Goal: Transaction & Acquisition: Obtain resource

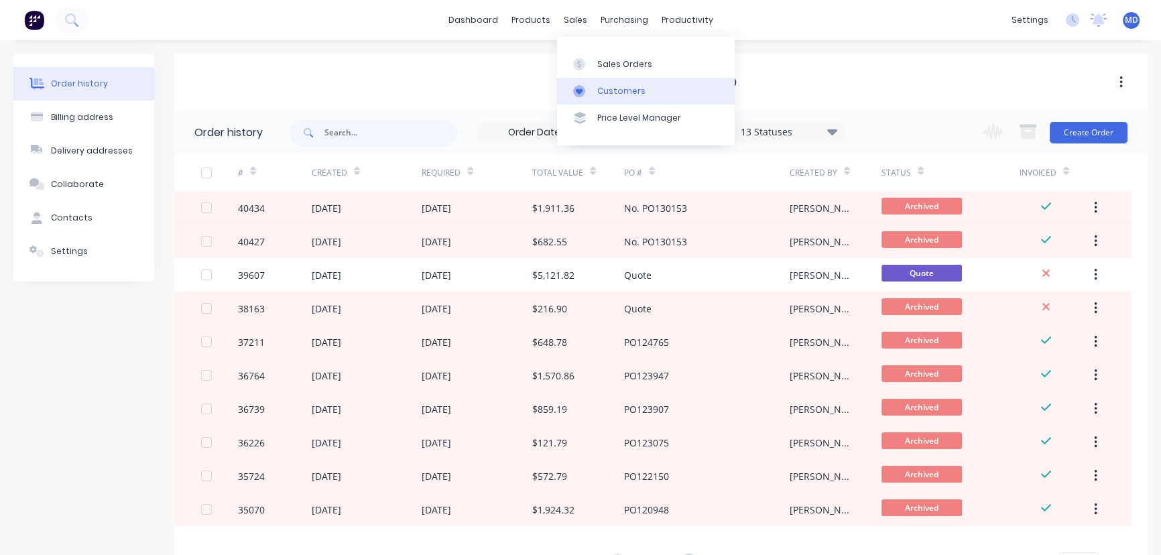
click at [620, 94] on div "Customers" at bounding box center [621, 91] width 48 height 12
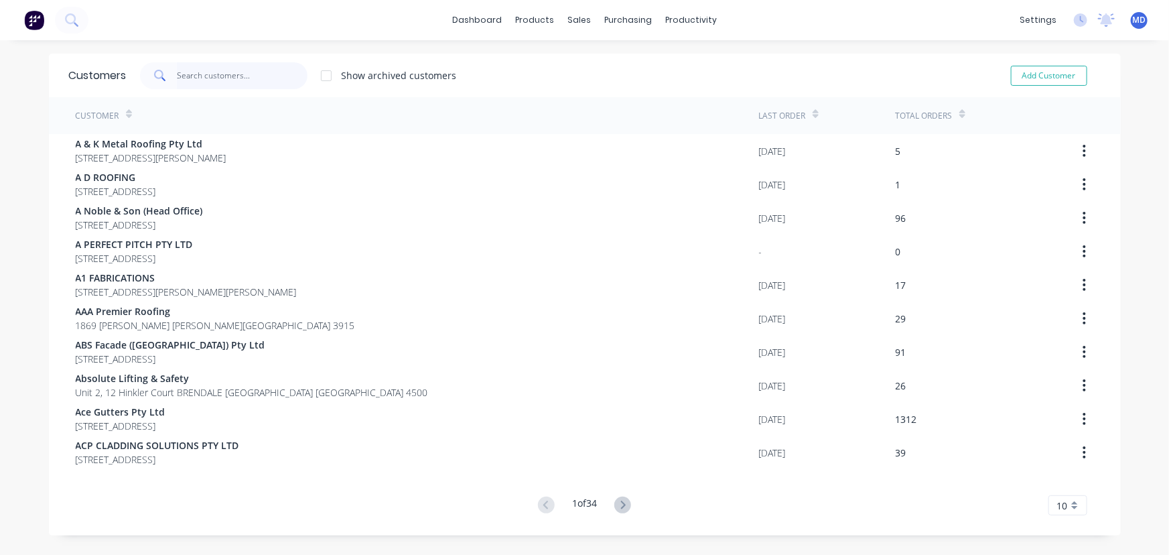
click at [253, 78] on input "text" at bounding box center [242, 75] width 131 height 27
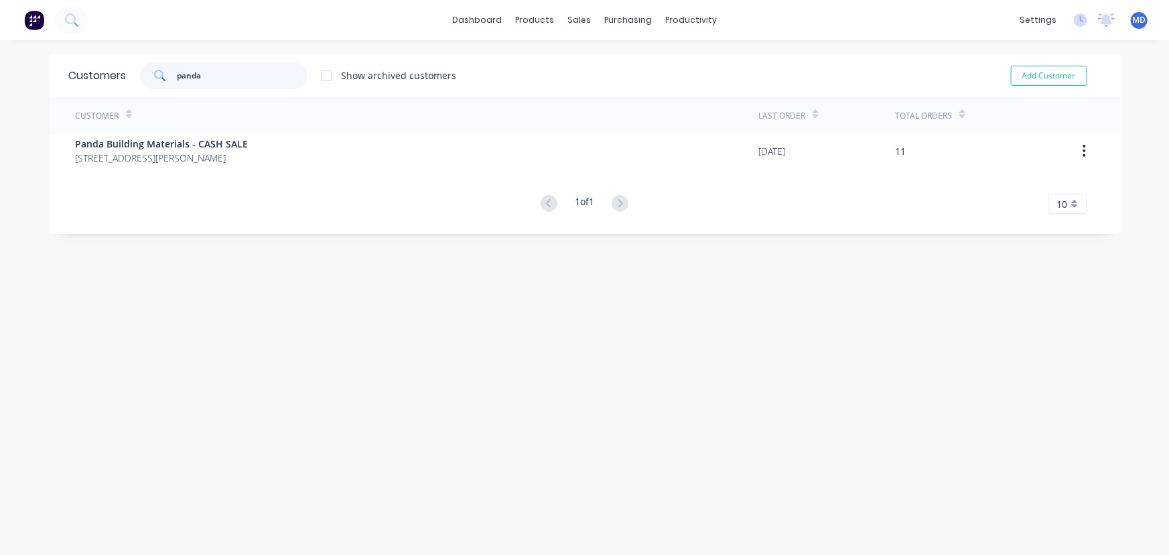
type input "panda"
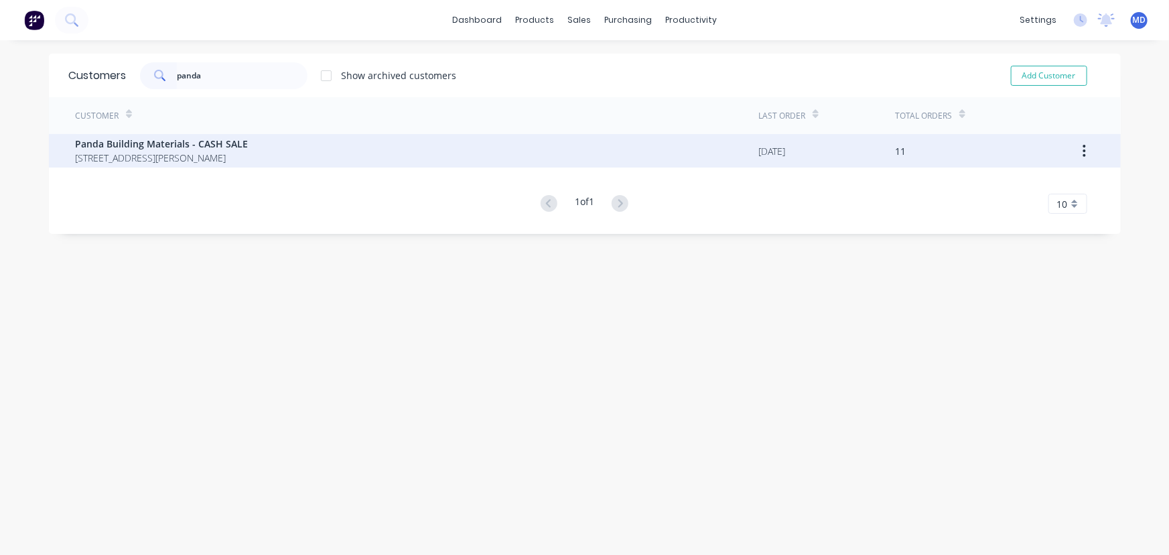
click at [208, 149] on span "Panda Building Materials - CASH SALE" at bounding box center [162, 144] width 173 height 14
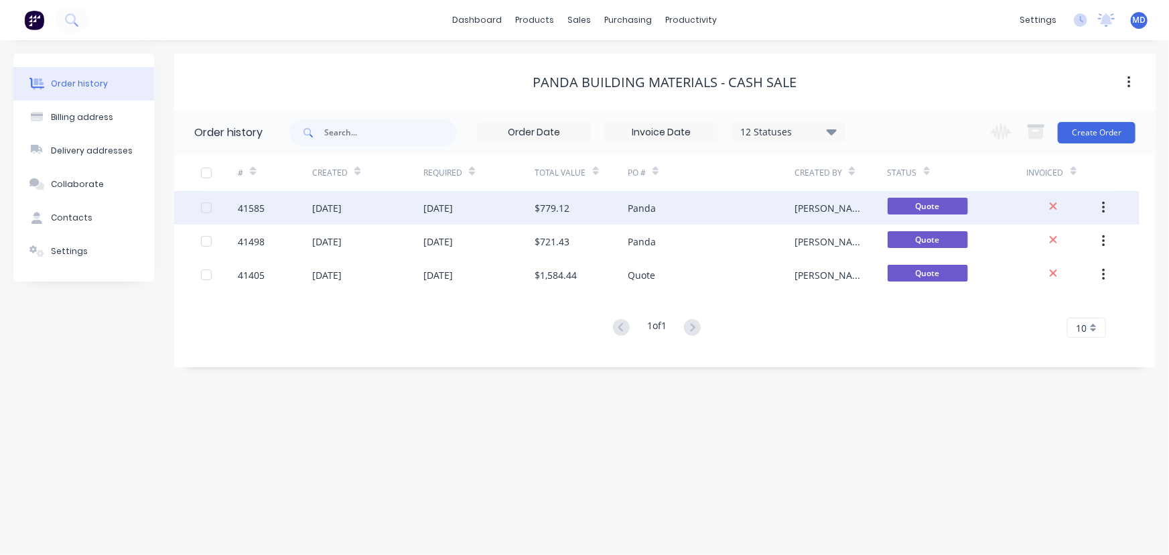
click at [523, 204] on div "10 Sep 2025" at bounding box center [478, 208] width 111 height 34
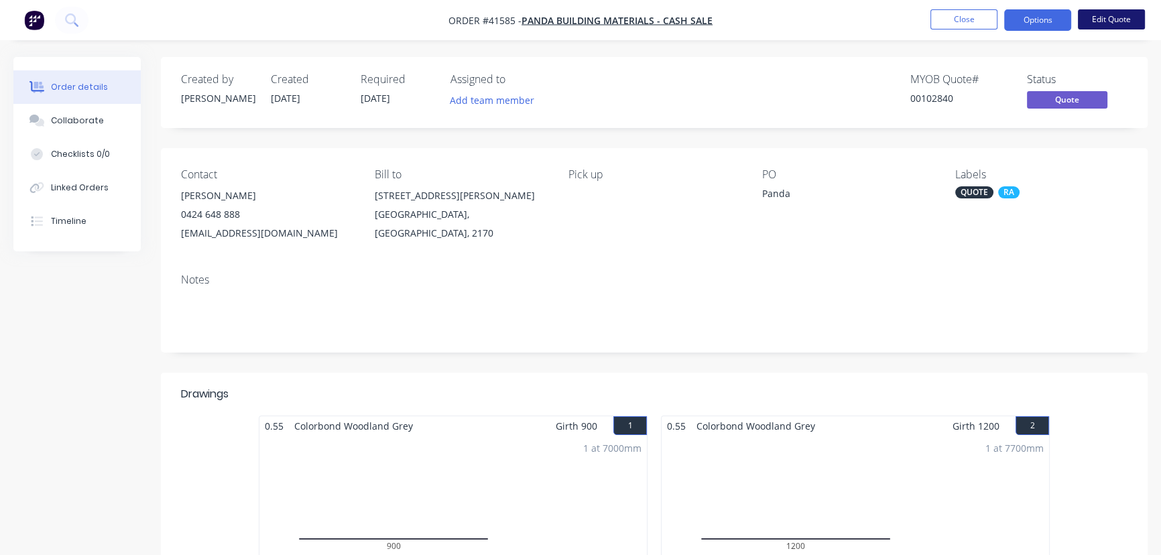
click at [1115, 20] on button "Edit Quote" at bounding box center [1110, 19] width 67 height 20
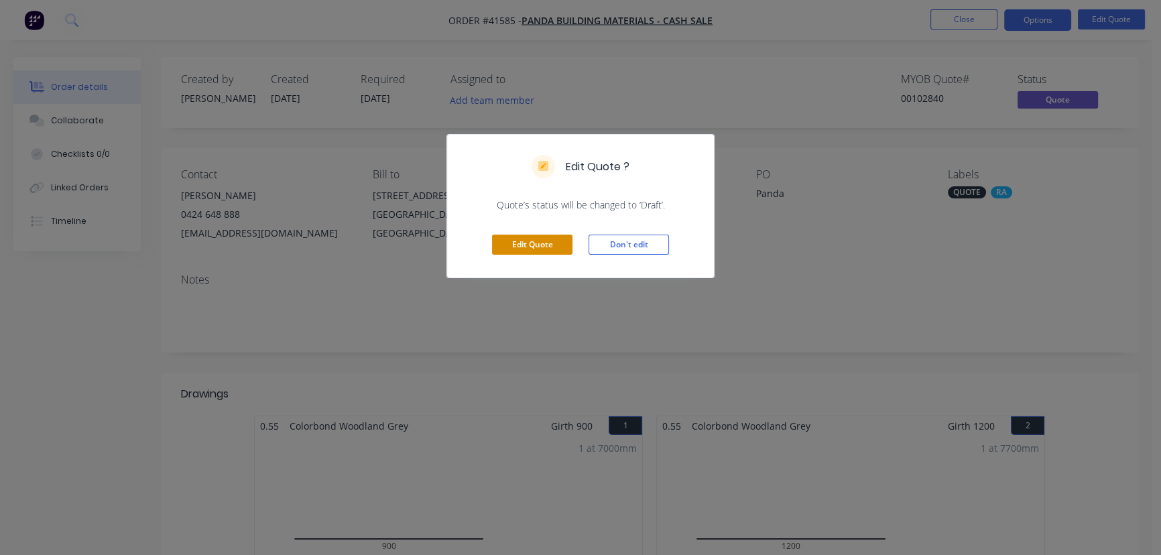
click at [537, 243] on button "Edit Quote" at bounding box center [532, 245] width 80 height 20
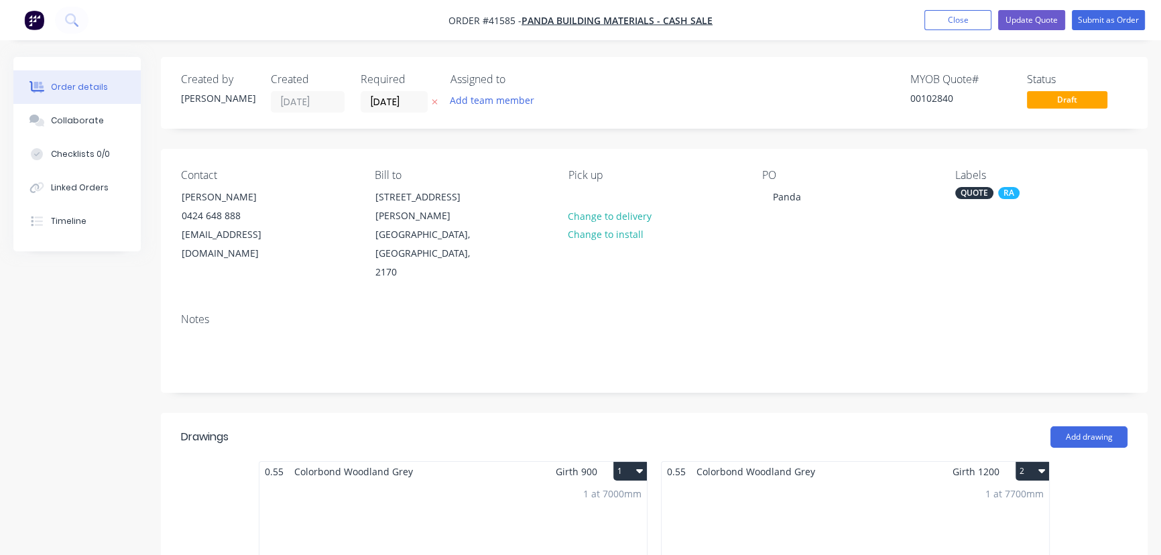
click at [962, 188] on div "QUOTE" at bounding box center [974, 193] width 38 height 12
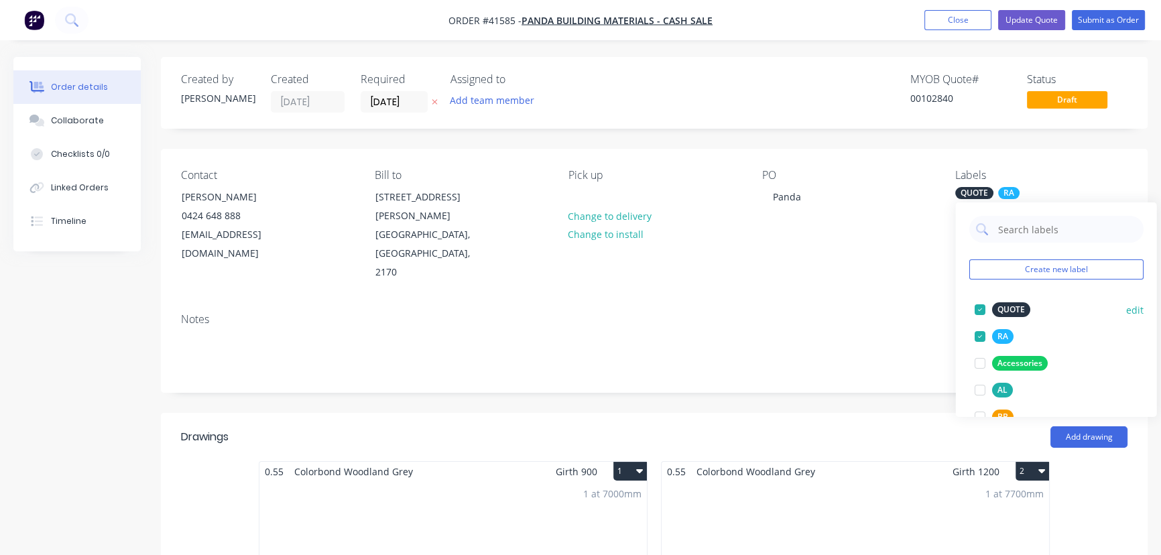
click at [979, 308] on div at bounding box center [979, 309] width 27 height 27
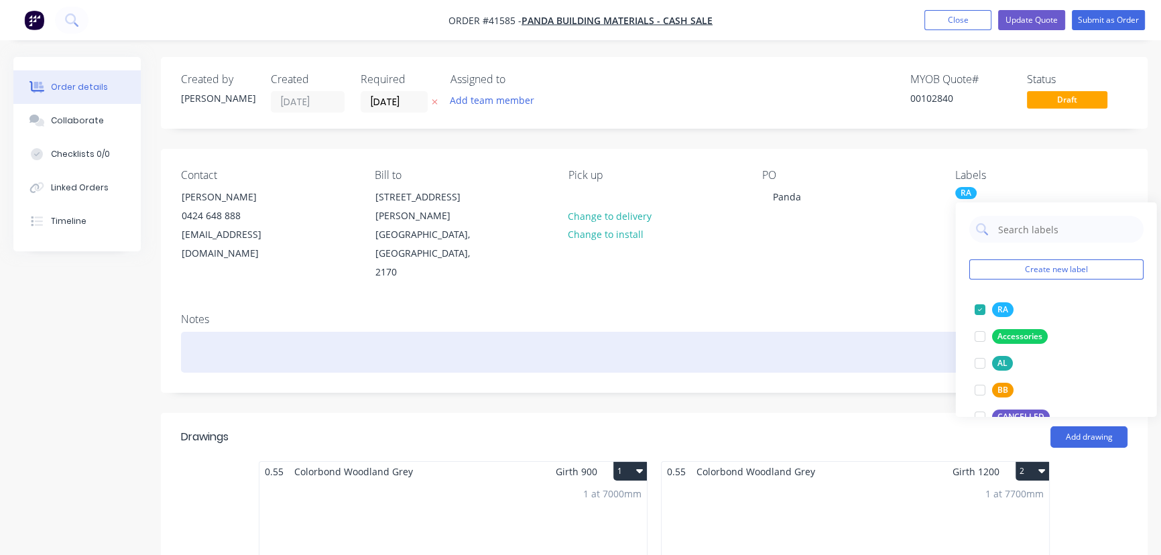
click at [247, 345] on div at bounding box center [654, 352] width 946 height 41
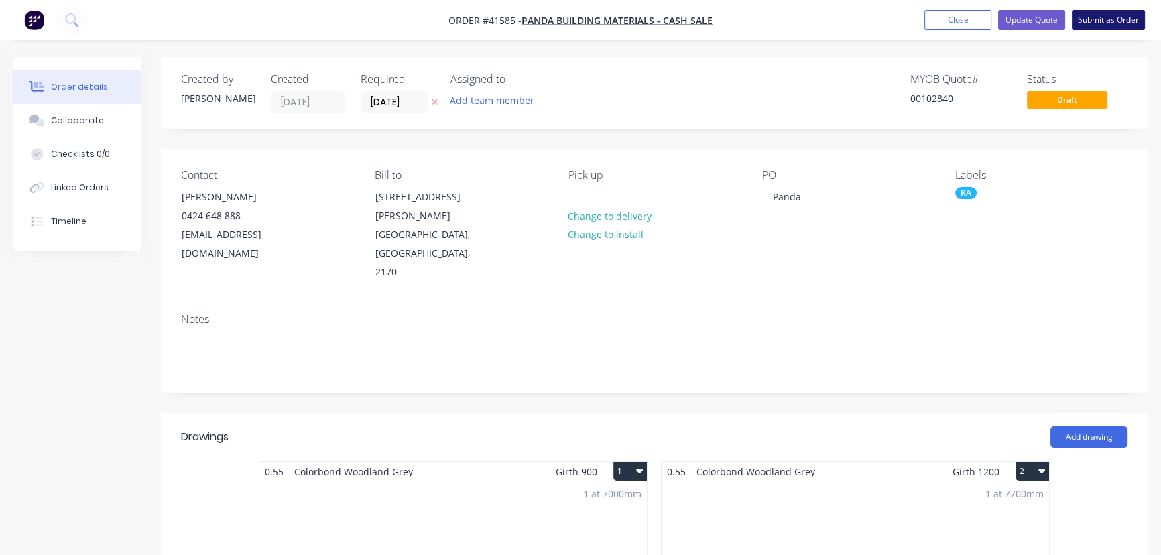
click at [1122, 19] on button "Submit as Order" at bounding box center [1107, 20] width 73 height 20
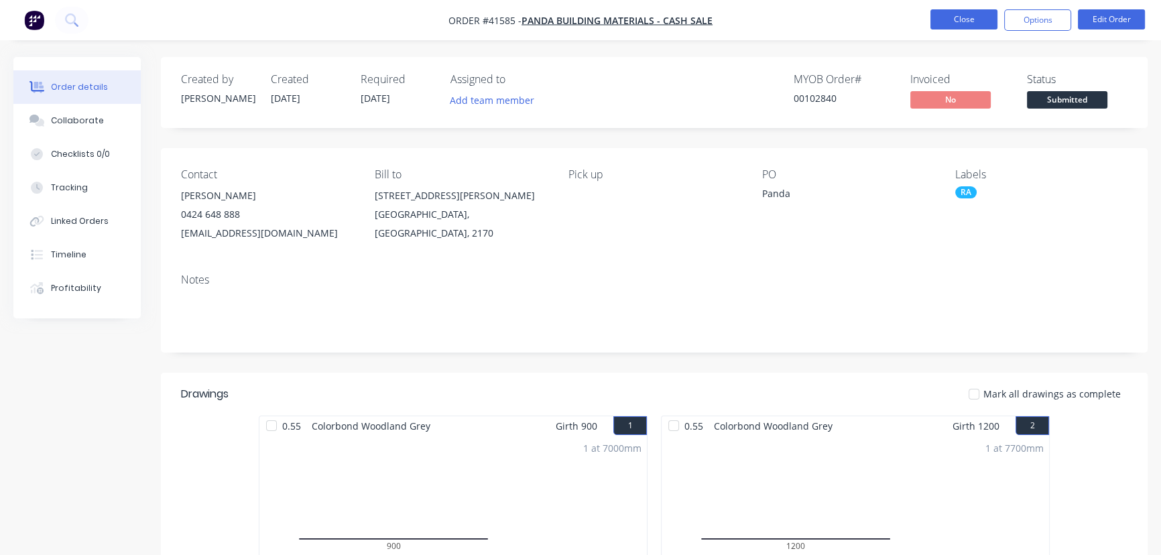
click at [967, 15] on button "Close" at bounding box center [963, 19] width 67 height 20
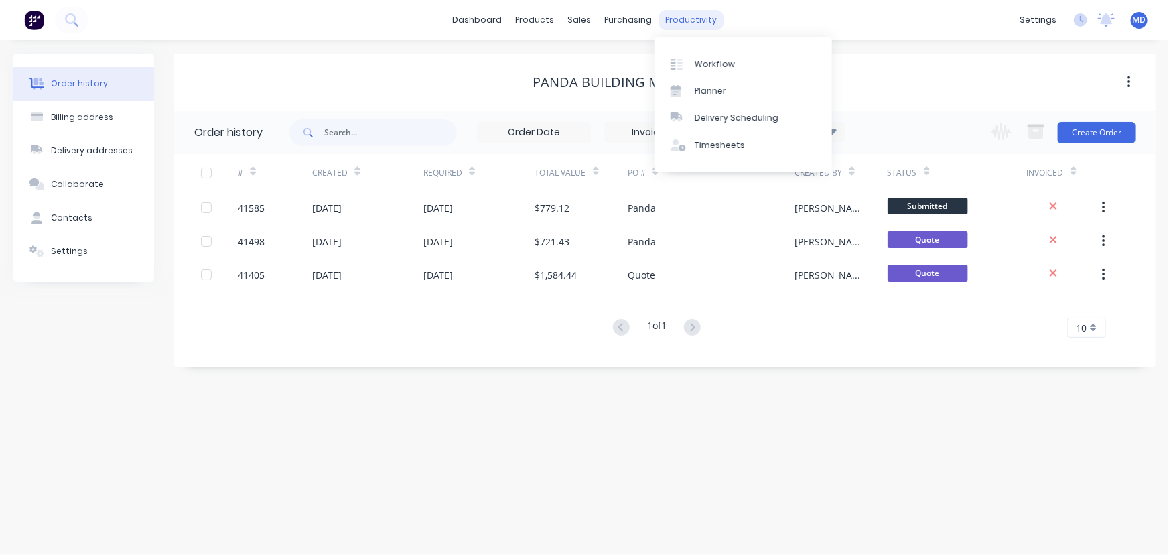
click at [685, 23] on div "productivity" at bounding box center [691, 20] width 65 height 20
click at [721, 64] on div "Workflow" at bounding box center [715, 64] width 40 height 12
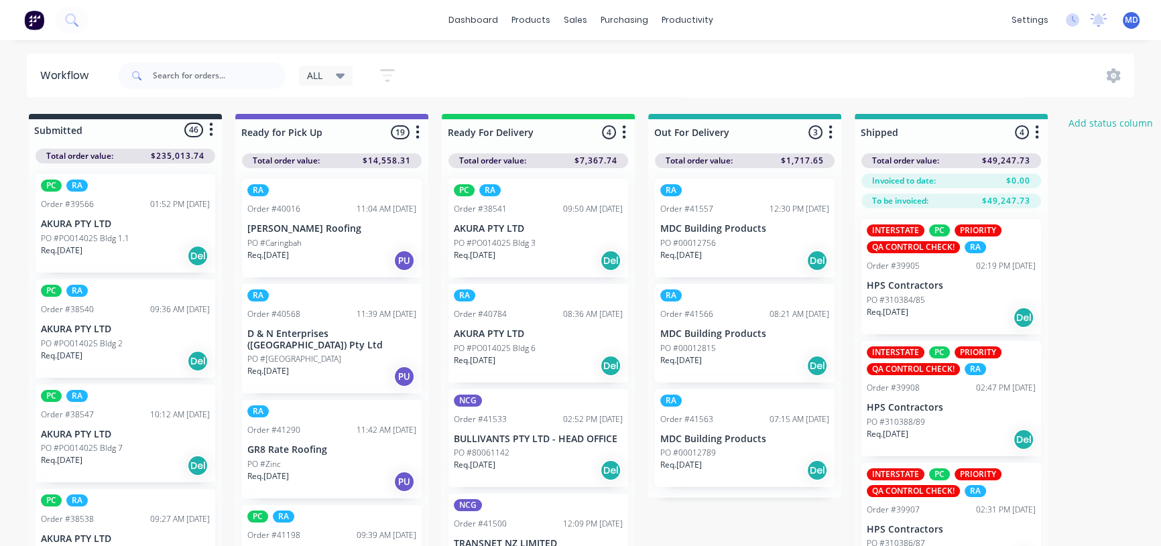
click at [167, 127] on div at bounding box center [125, 129] width 193 height 21
drag, startPoint x: 341, startPoint y: 73, endPoint x: 354, endPoint y: 85, distance: 18.0
click at [342, 73] on icon at bounding box center [340, 75] width 9 height 15
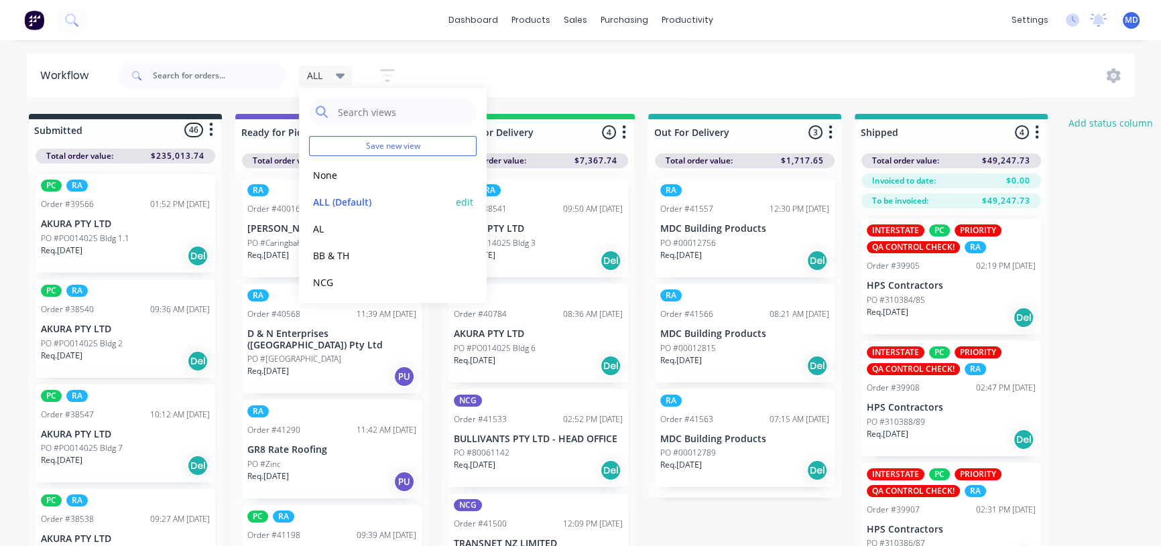
scroll to position [56, 0]
click at [324, 251] on button "RA" at bounding box center [380, 253] width 143 height 15
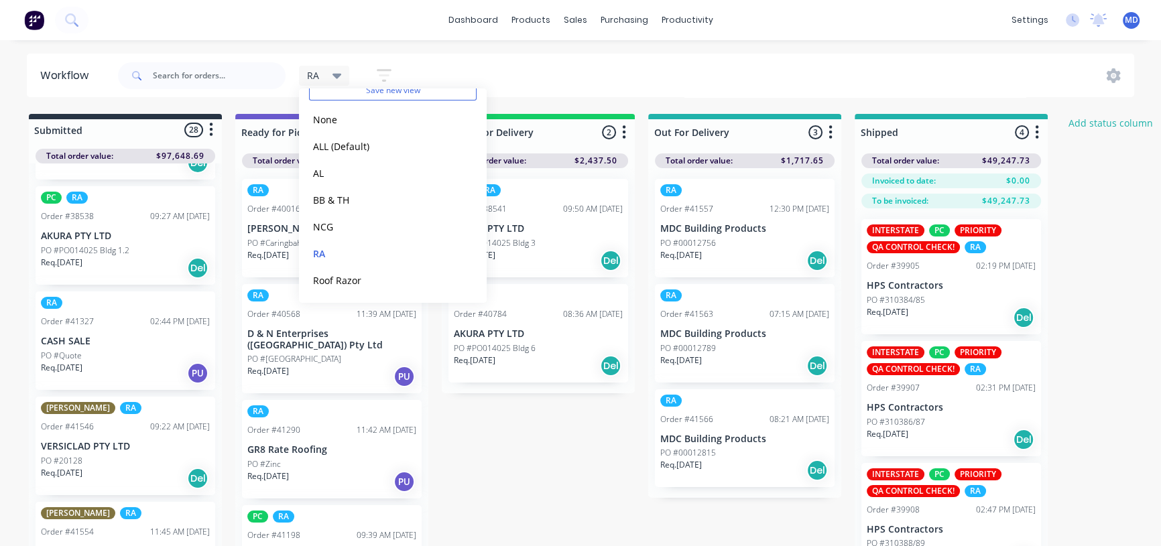
scroll to position [304, 0]
click at [114, 343] on p "CASH SALE" at bounding box center [125, 339] width 169 height 11
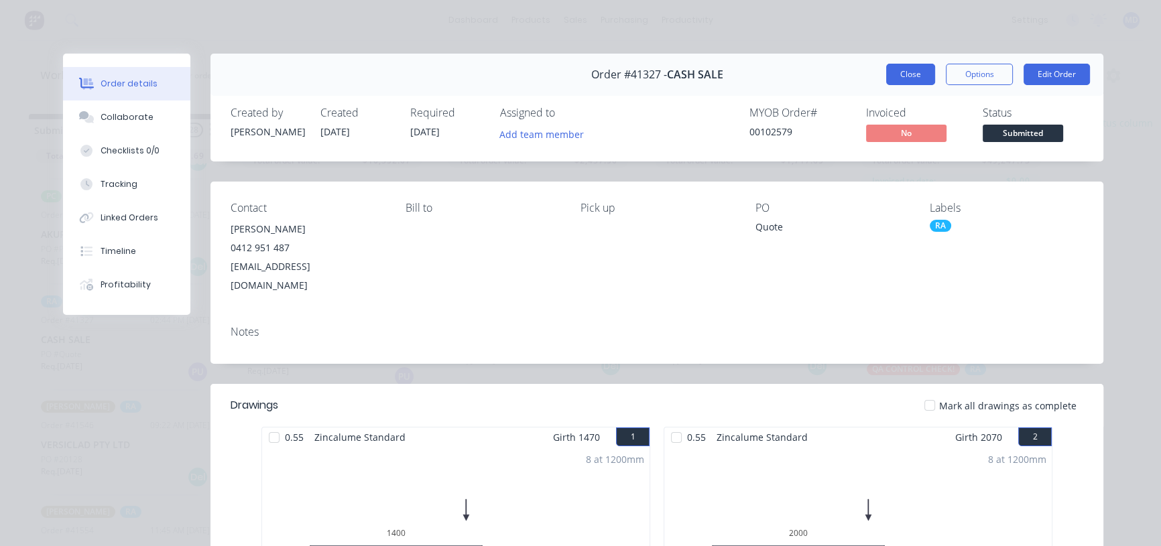
click at [905, 76] on button "Close" at bounding box center [910, 74] width 49 height 21
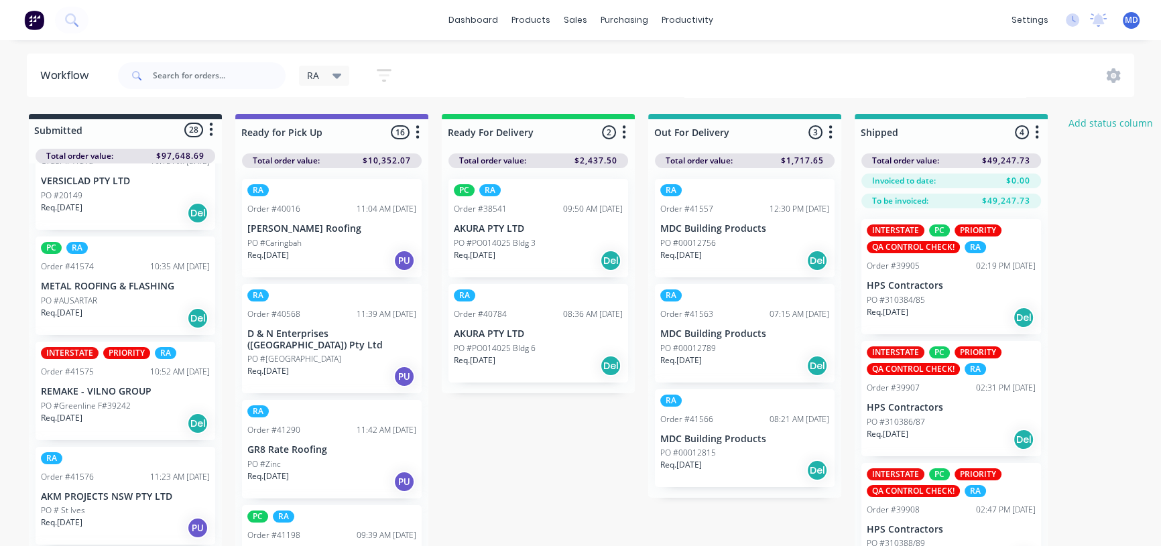
scroll to position [974, 0]
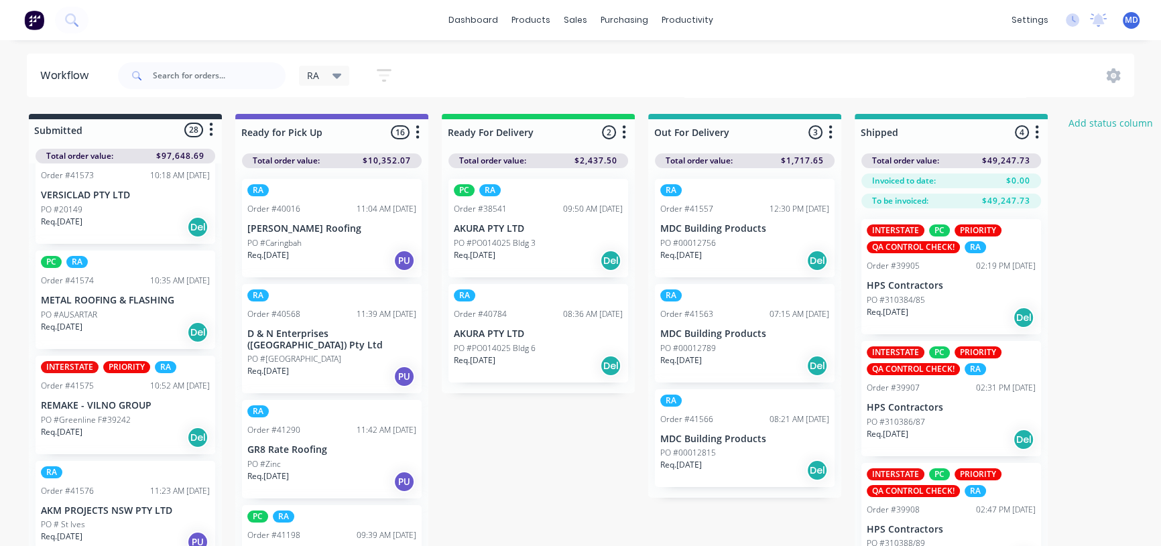
click at [105, 410] on div "INTERSTATE PRIORITY RA Order #41575 10:52 AM 08/09/25 REMAKE - VILNO GROUP PO #…" at bounding box center [126, 405] width 180 height 99
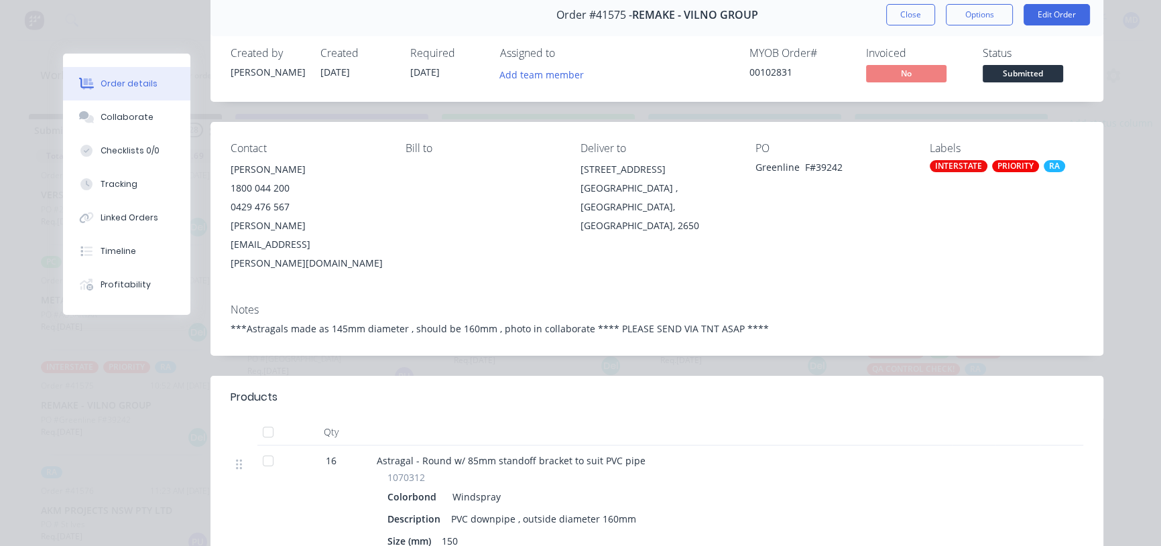
scroll to position [0, 0]
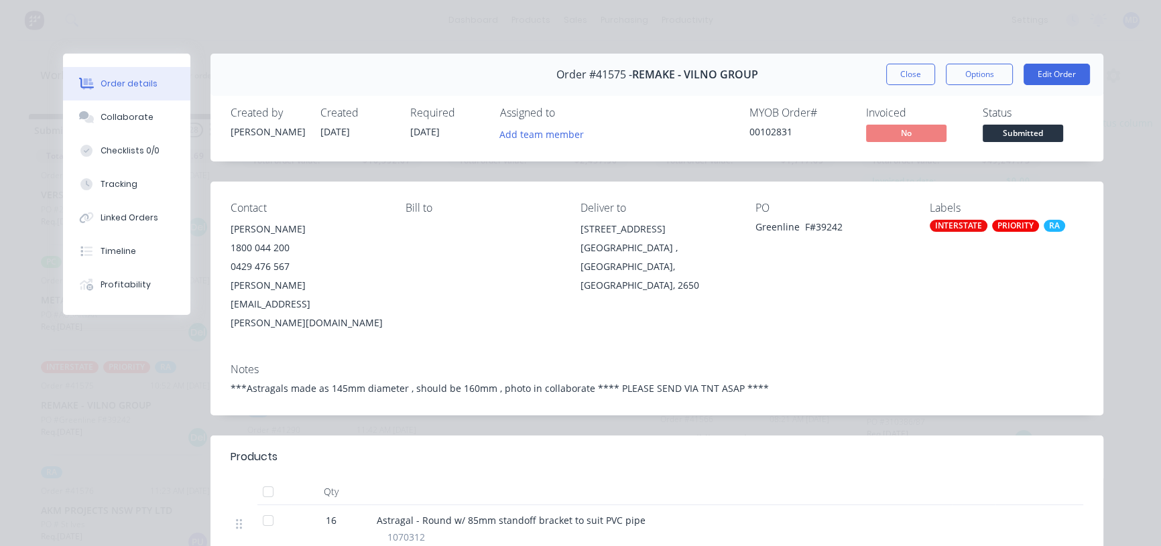
drag, startPoint x: 901, startPoint y: 75, endPoint x: 808, endPoint y: 149, distance: 118.8
click at [901, 74] on button "Close" at bounding box center [910, 74] width 49 height 21
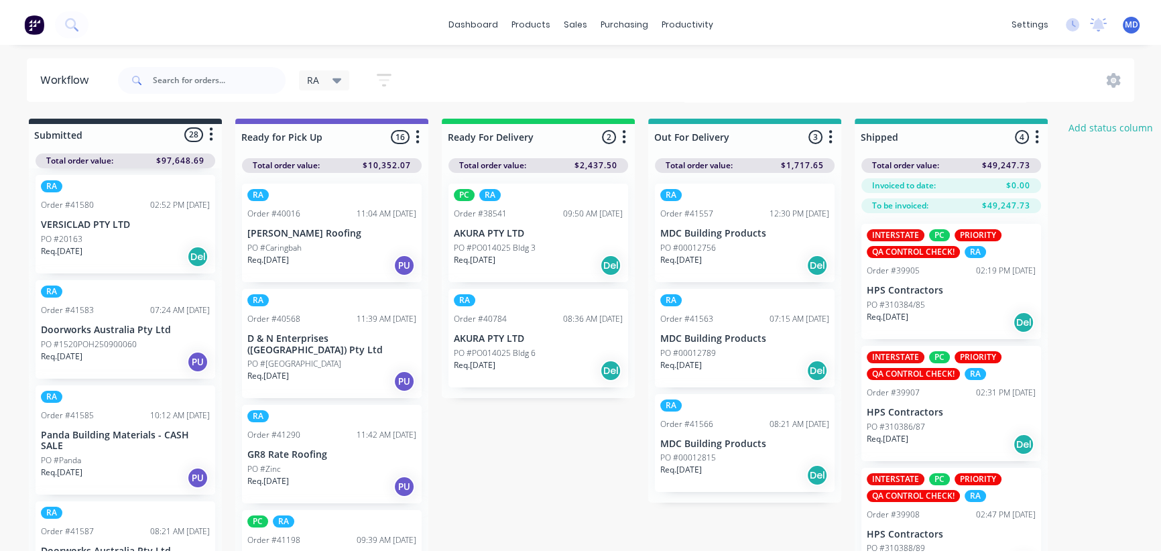
scroll to position [1583, 0]
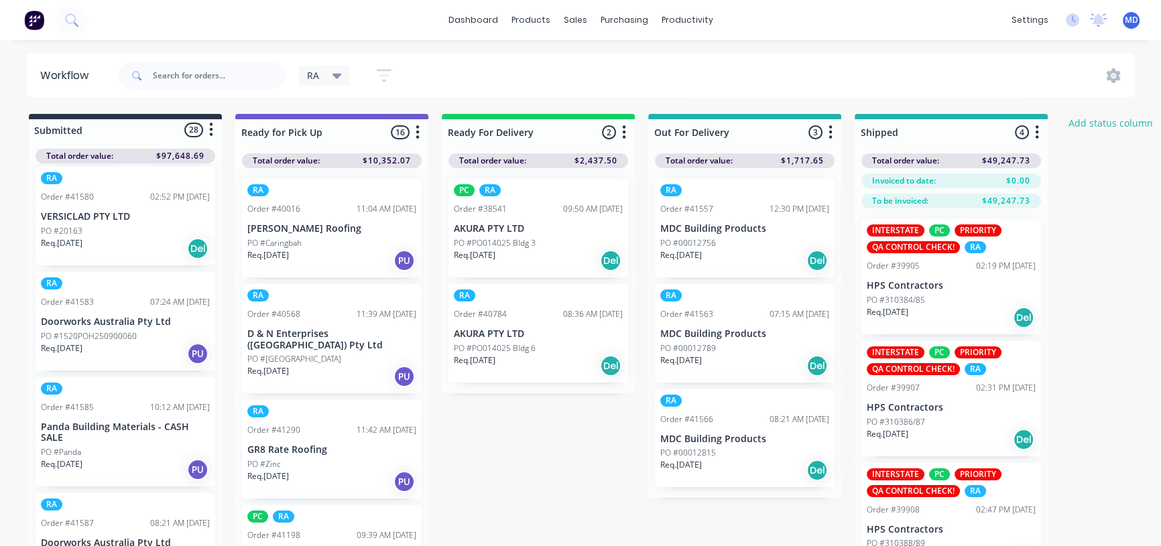
click at [103, 454] on div "PO #Panda" at bounding box center [125, 452] width 169 height 12
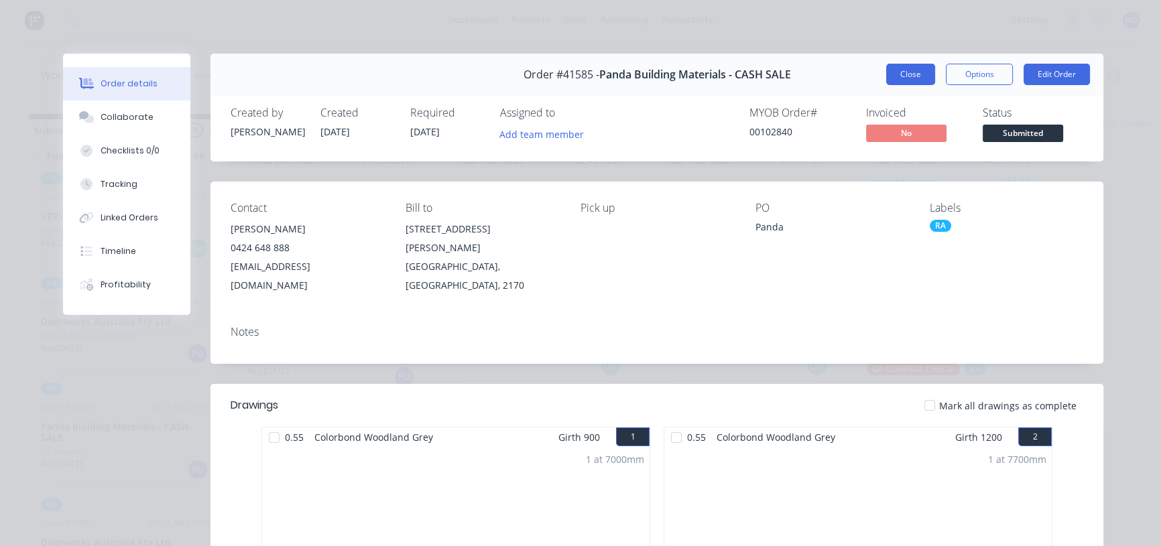
click at [903, 75] on button "Close" at bounding box center [910, 74] width 49 height 21
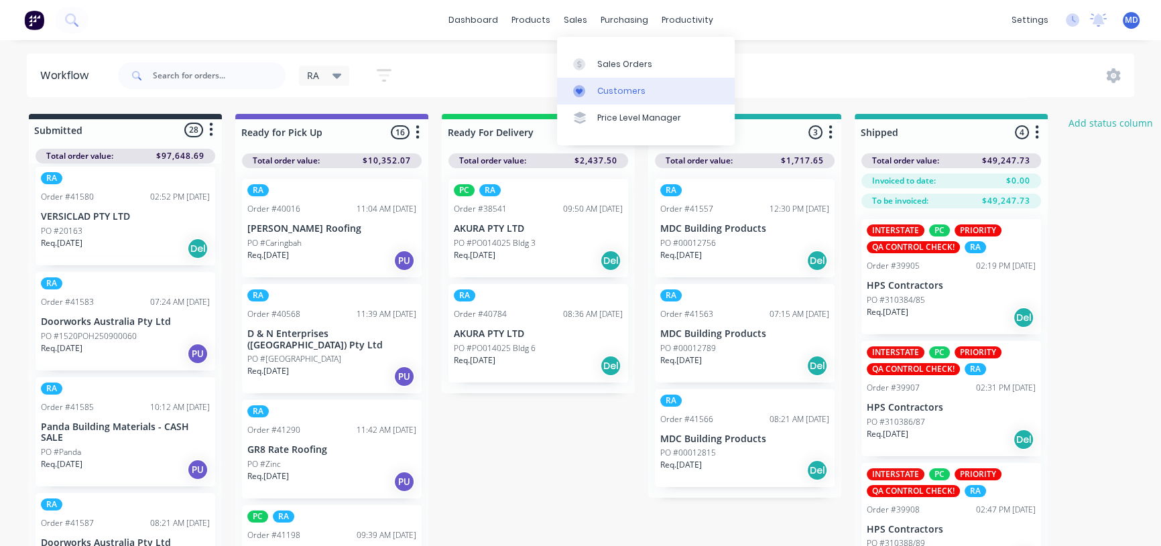
click at [612, 91] on div "Customers" at bounding box center [621, 91] width 48 height 12
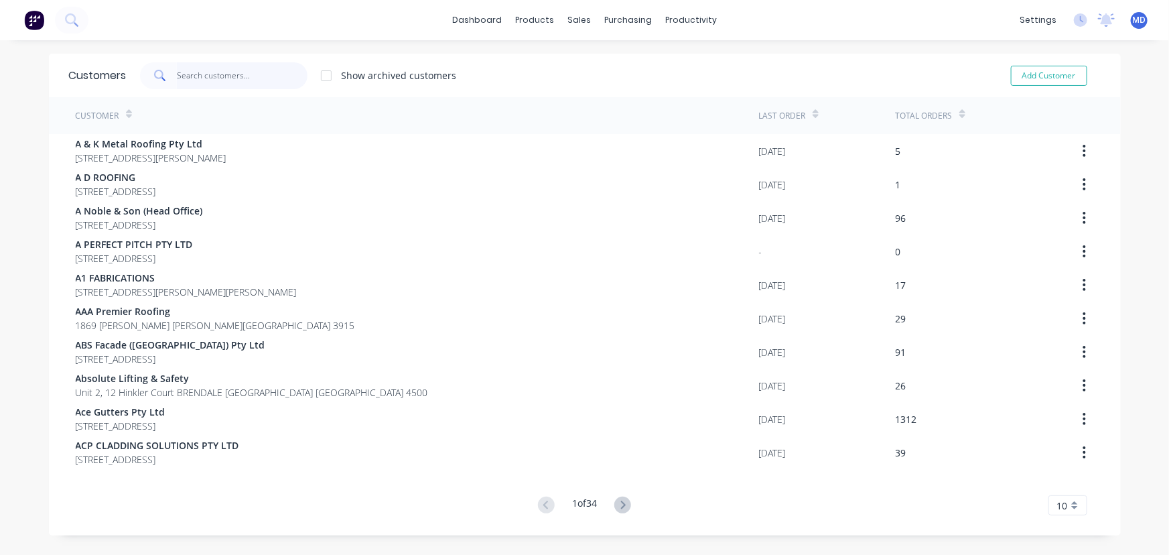
click at [243, 80] on input "text" at bounding box center [242, 75] width 131 height 27
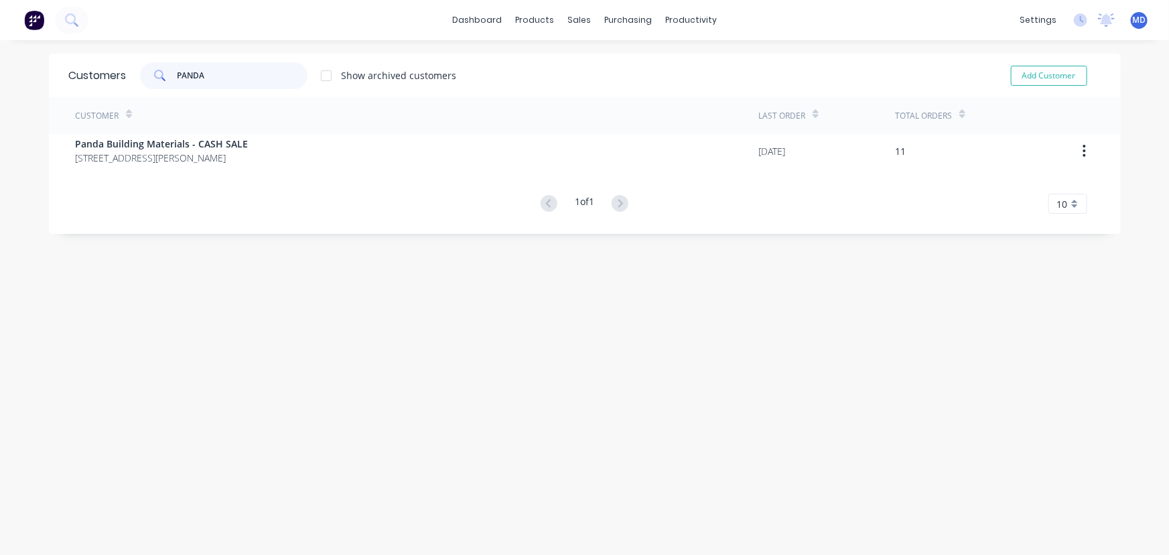
type input "PANDA"
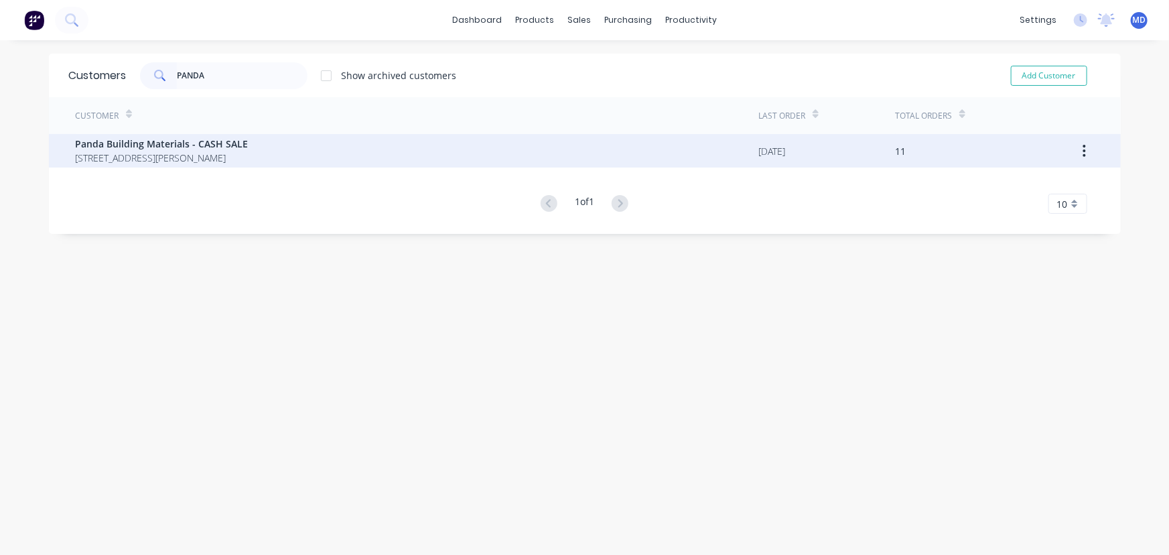
click at [183, 155] on span "8 Pat Devlin Close CHIPPING NORTON New South Wales Australia 2170" at bounding box center [162, 158] width 173 height 14
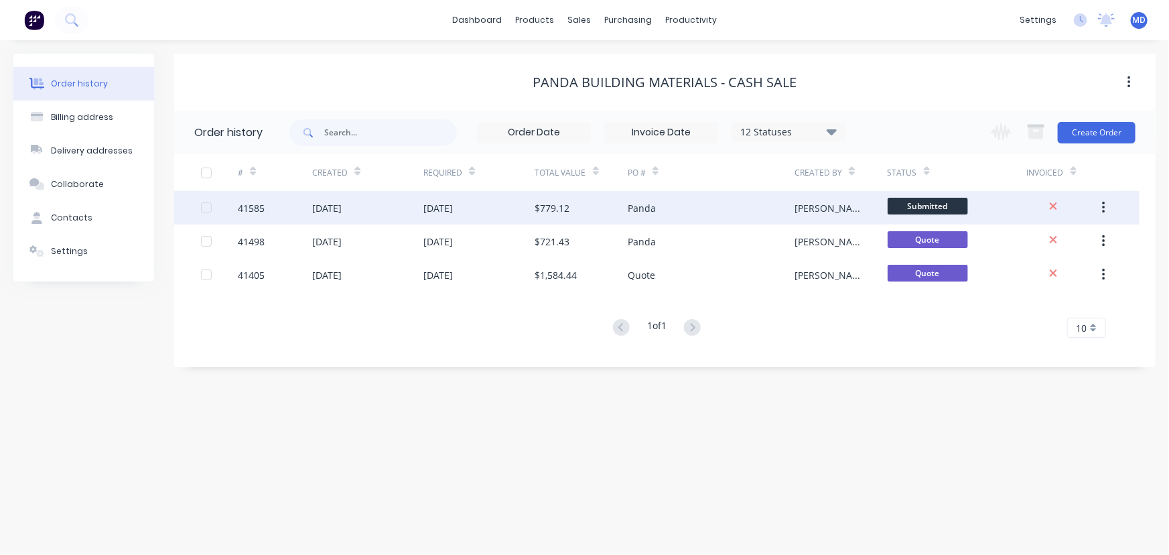
click at [717, 206] on div "Panda" at bounding box center [711, 208] width 167 height 34
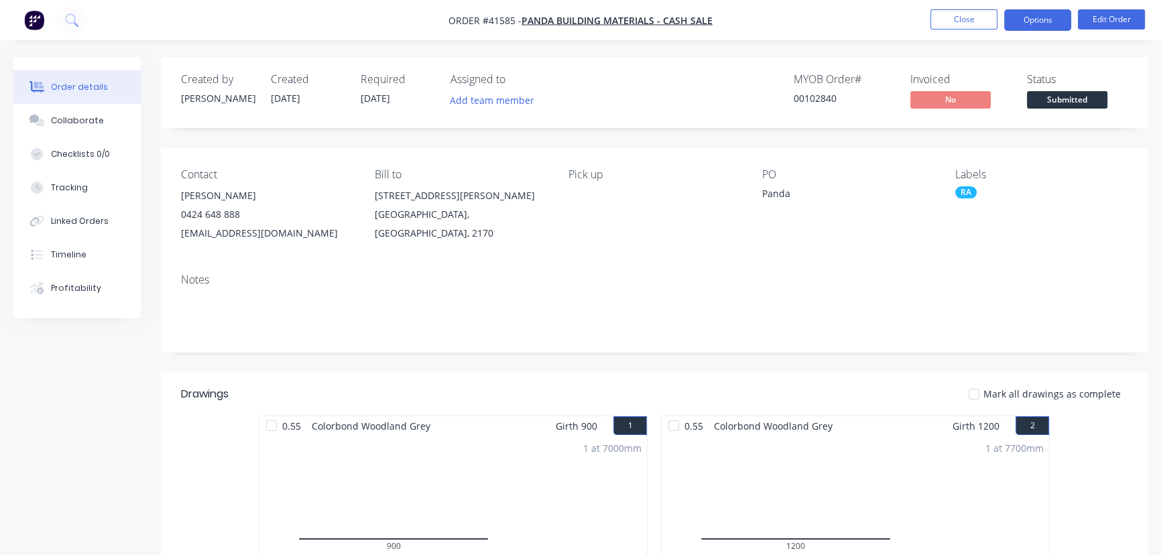
click at [1039, 17] on button "Options" at bounding box center [1037, 19] width 67 height 21
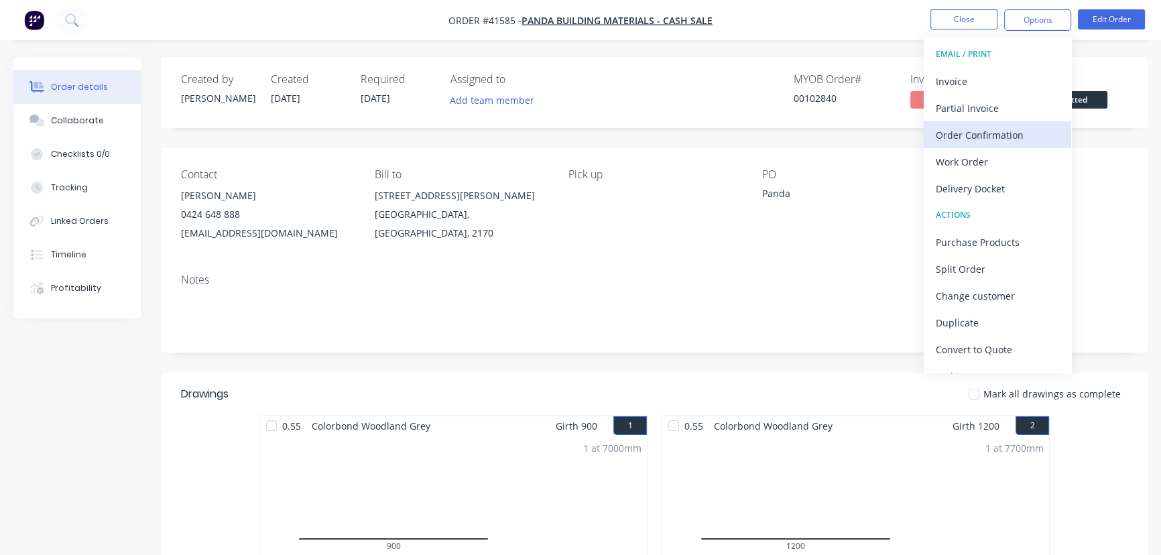
click at [983, 133] on div "Order Confirmation" at bounding box center [996, 134] width 123 height 19
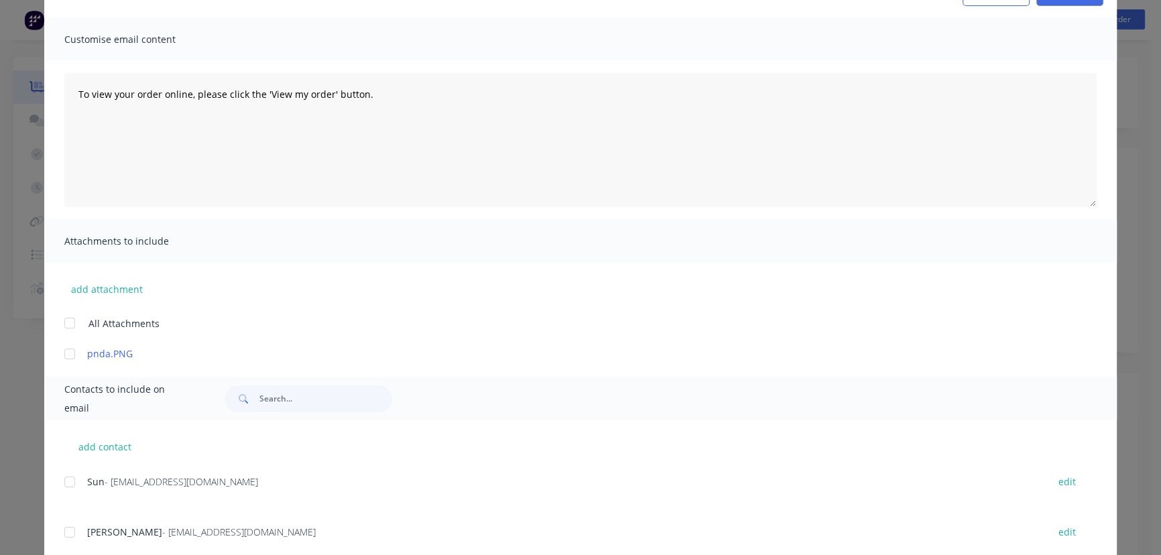
scroll to position [167, 0]
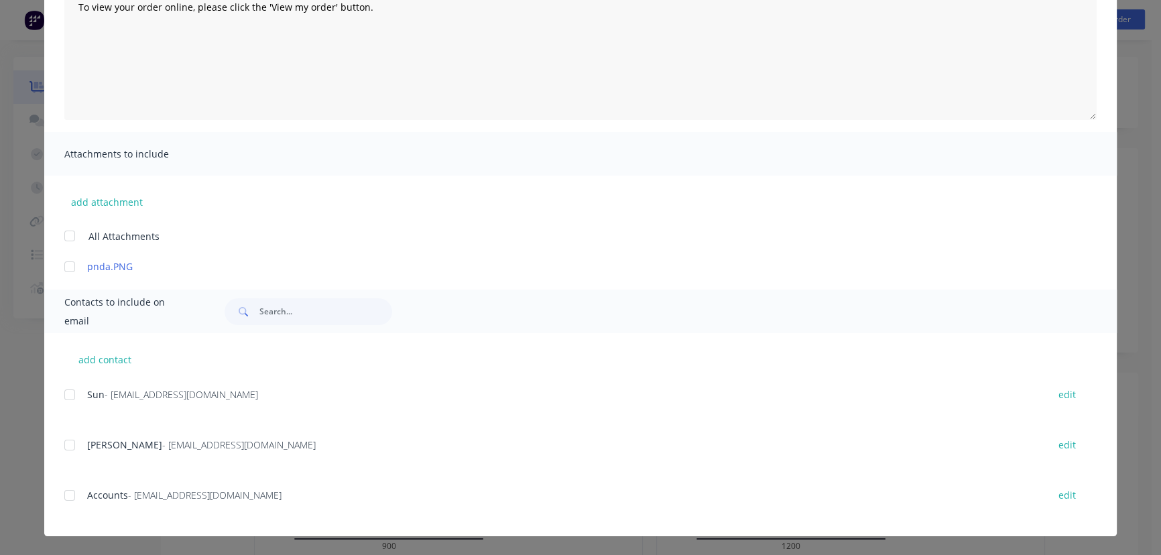
click at [62, 449] on div at bounding box center [69, 445] width 27 height 27
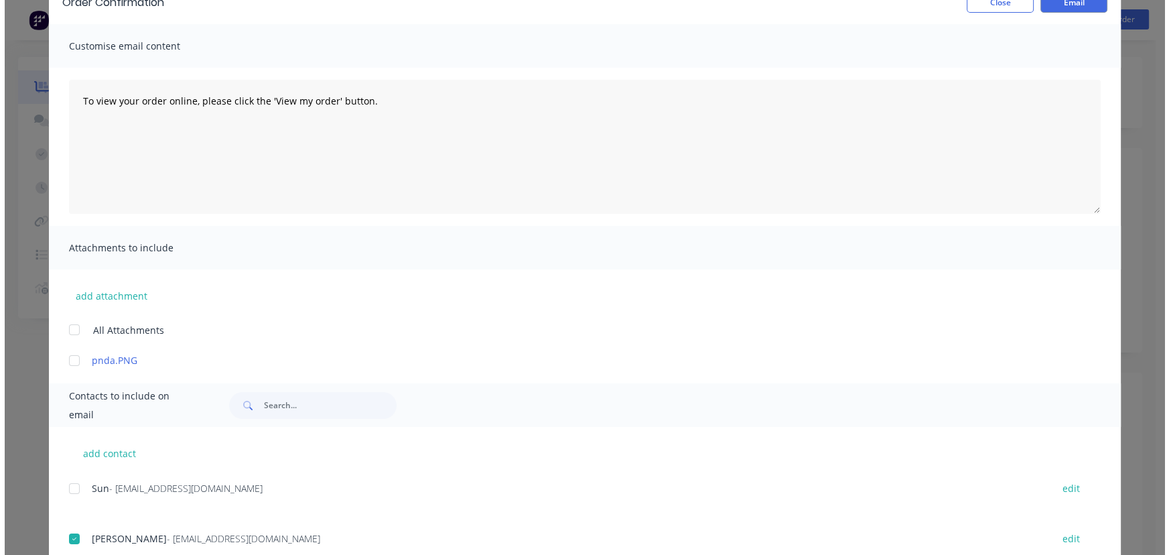
scroll to position [0, 0]
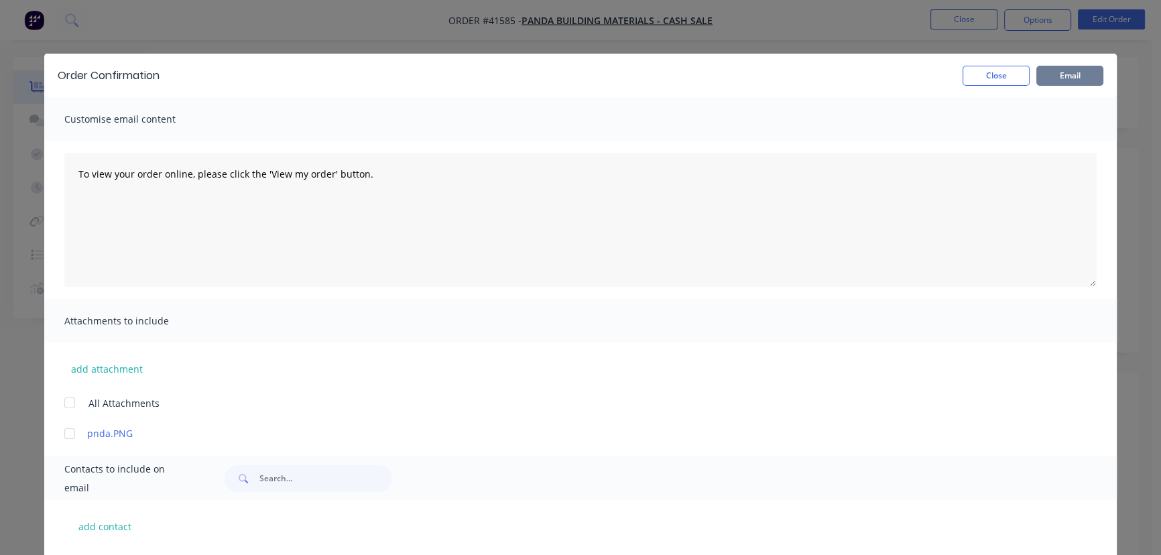
click at [1063, 72] on button "Email" at bounding box center [1069, 76] width 67 height 20
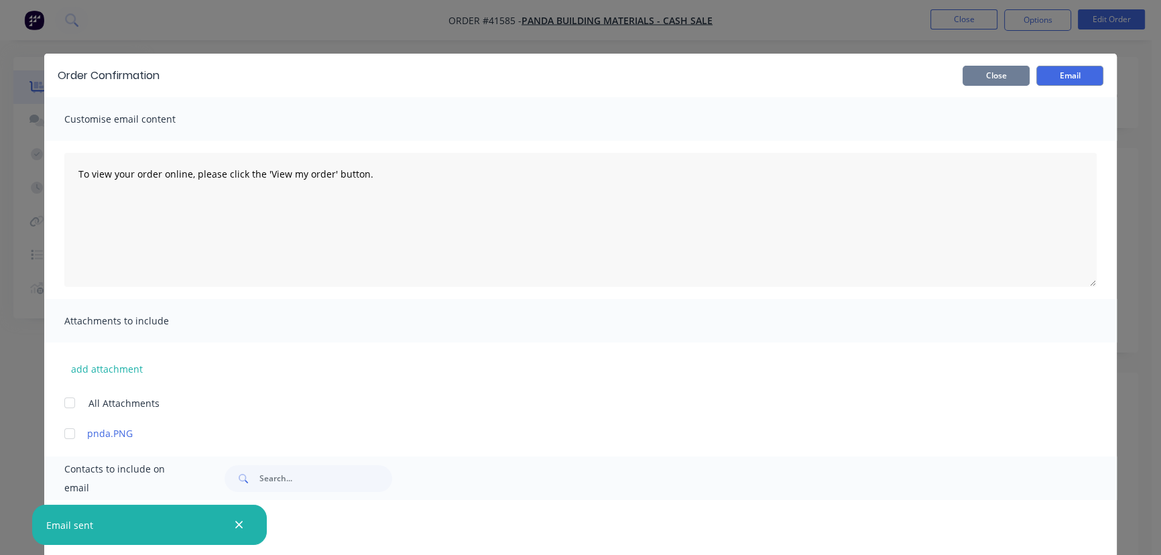
click at [984, 79] on button "Close" at bounding box center [995, 76] width 67 height 20
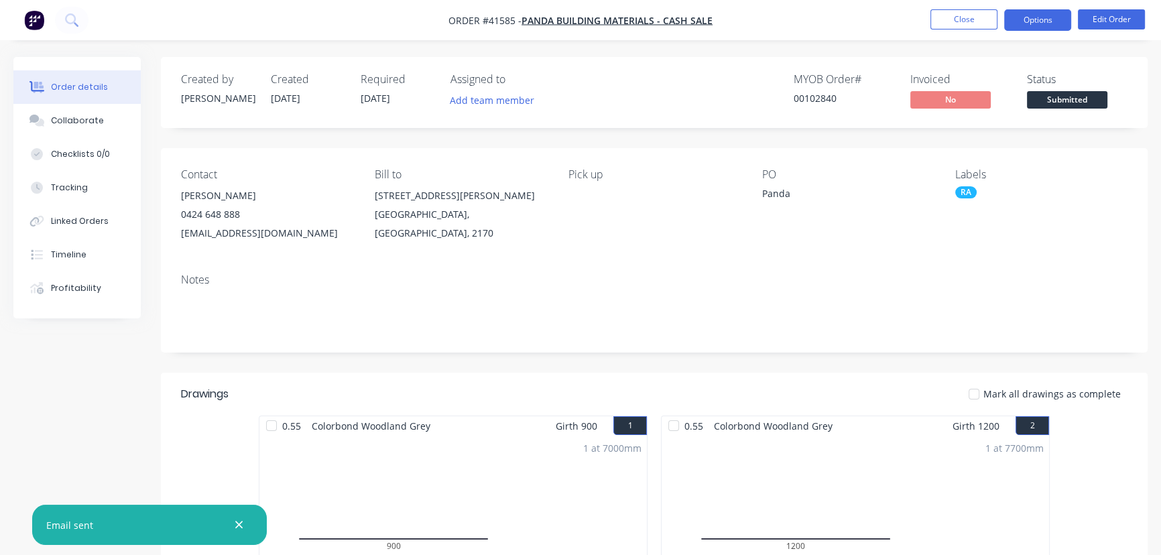
click at [1041, 20] on button "Options" at bounding box center [1037, 19] width 67 height 21
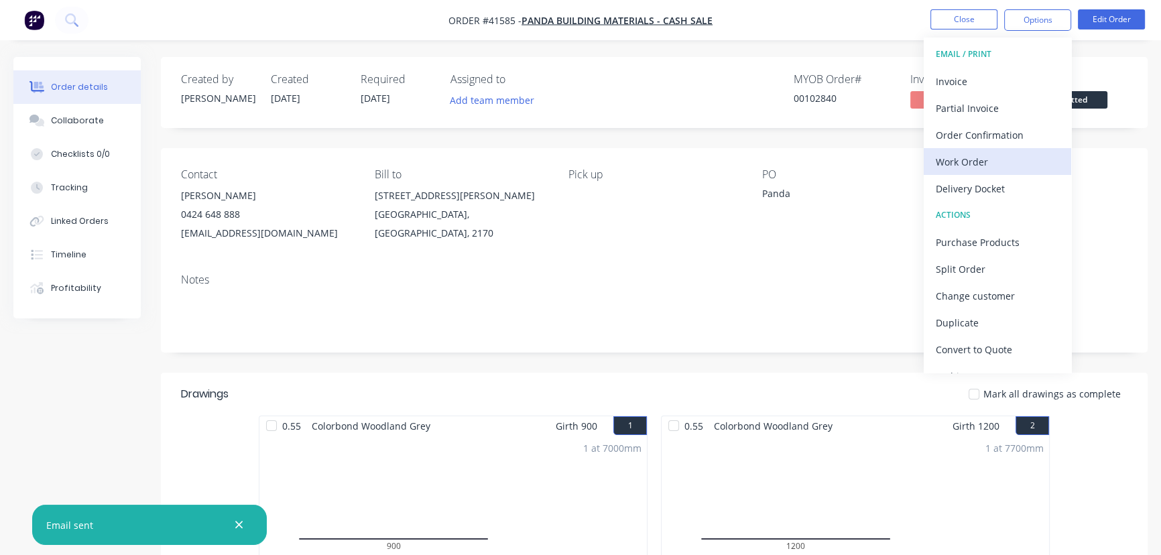
click at [966, 161] on div "Work Order" at bounding box center [996, 161] width 123 height 19
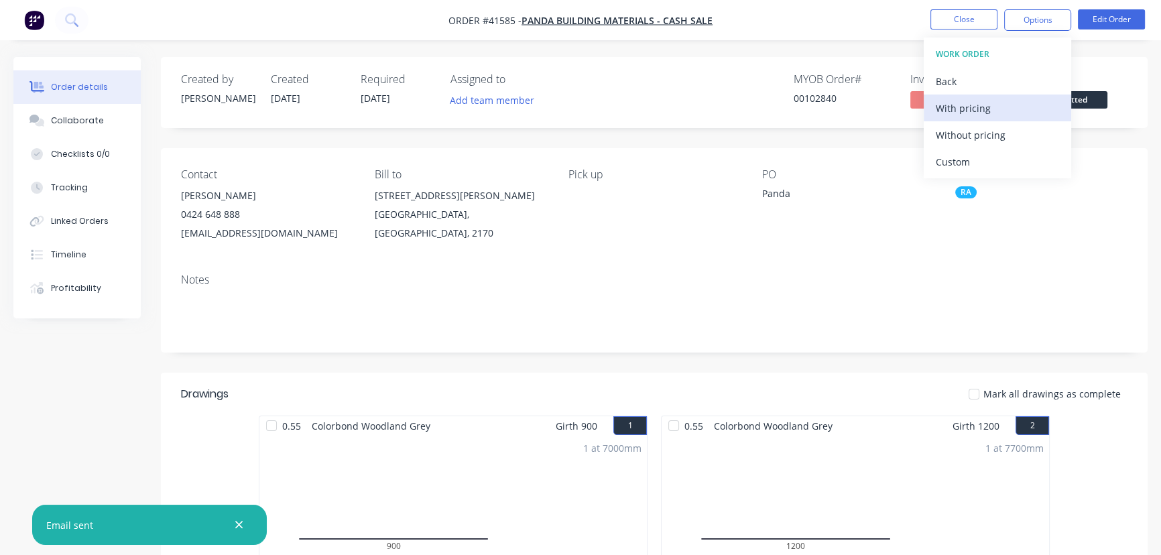
click at [972, 109] on div "With pricing" at bounding box center [996, 108] width 123 height 19
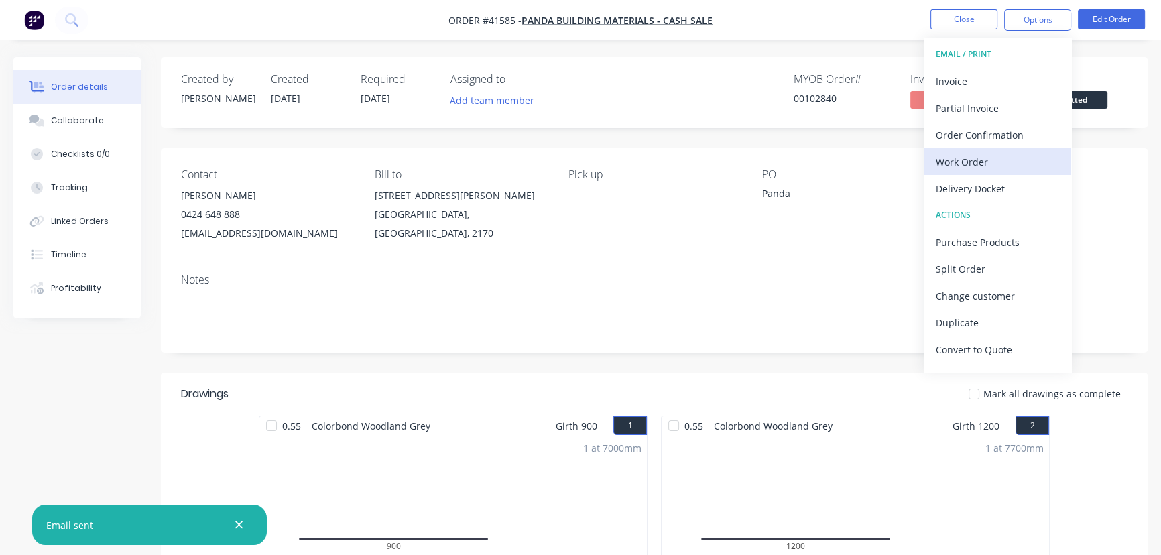
click at [972, 161] on div "Work Order" at bounding box center [996, 161] width 123 height 19
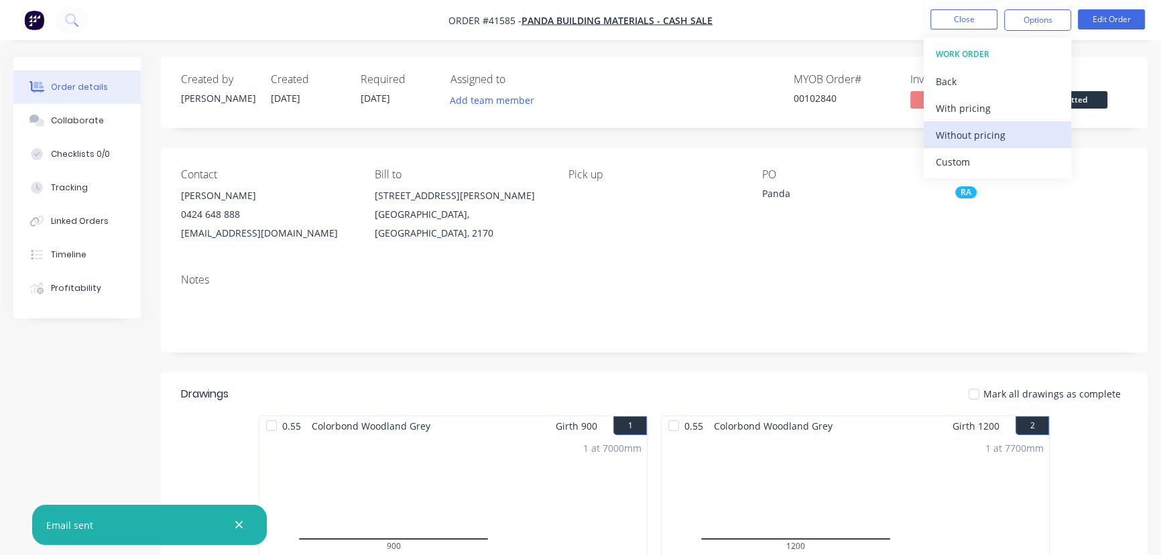
click at [982, 138] on div "Without pricing" at bounding box center [996, 134] width 123 height 19
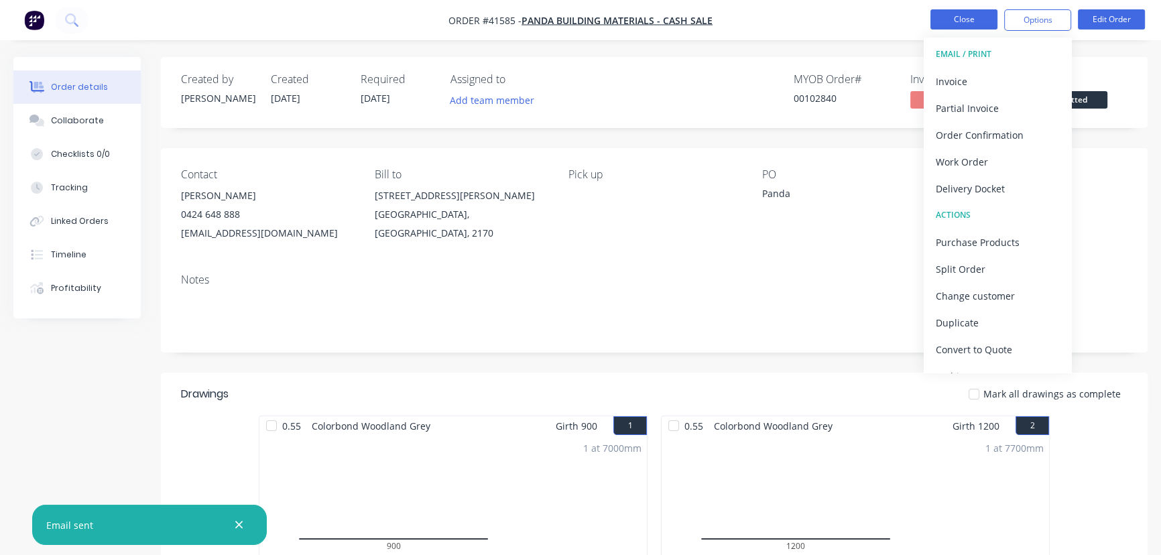
click at [972, 15] on button "Close" at bounding box center [963, 19] width 67 height 20
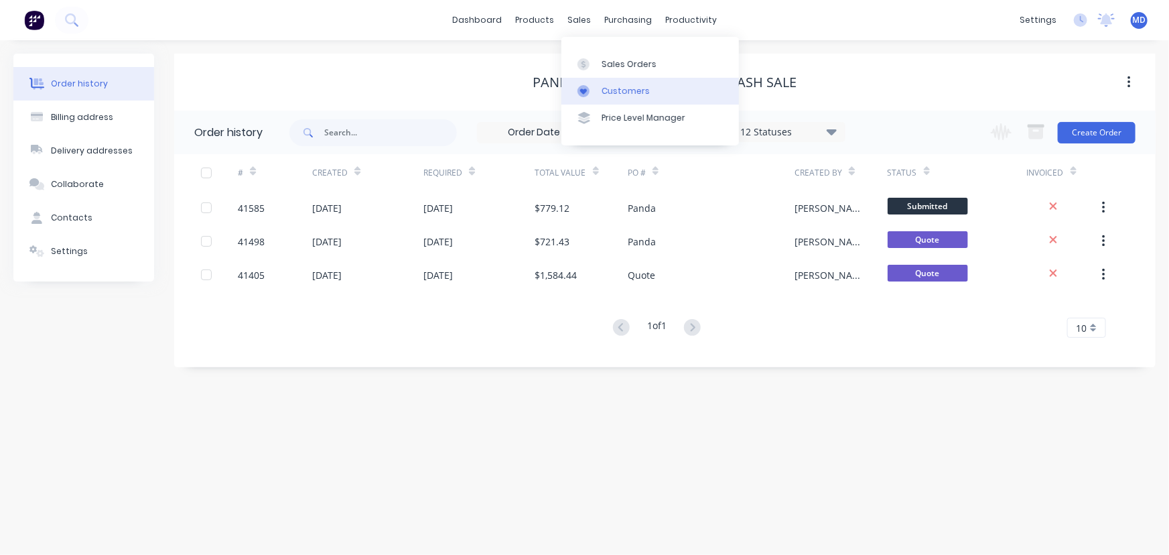
click at [625, 86] on div "Customers" at bounding box center [626, 91] width 48 height 12
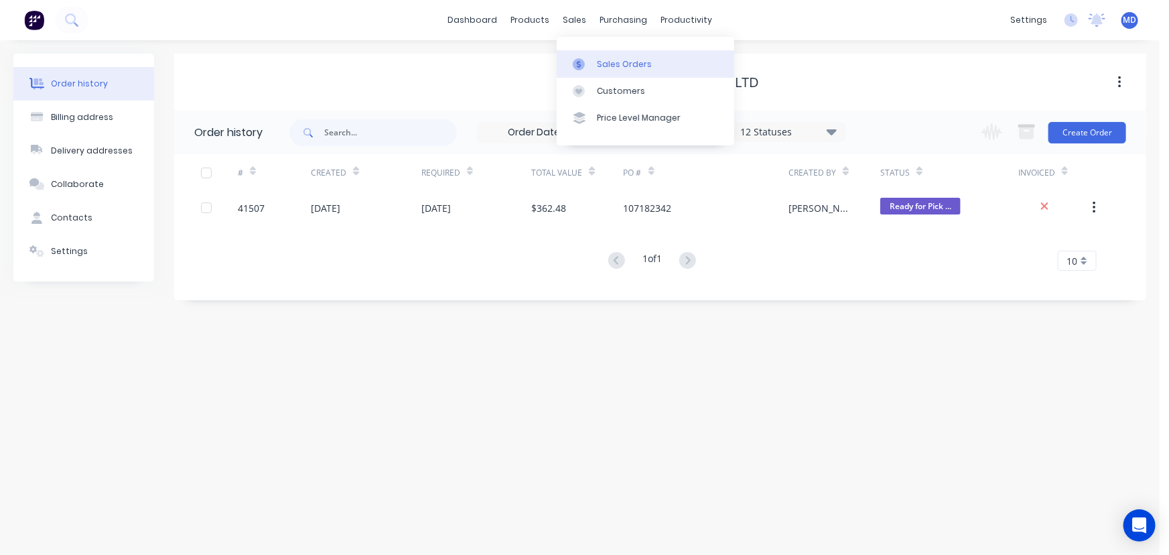
click at [628, 66] on div "Sales Orders" at bounding box center [624, 64] width 55 height 12
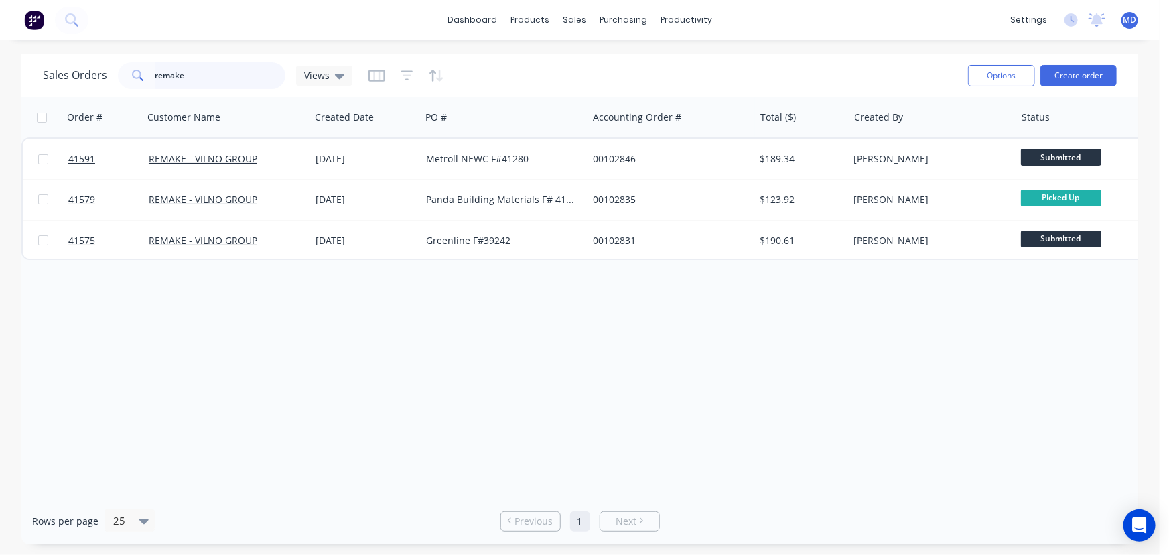
drag, startPoint x: 160, startPoint y: 73, endPoint x: 32, endPoint y: 61, distance: 128.6
click at [72, 72] on div "Sales Orders remake Views" at bounding box center [198, 75] width 310 height 27
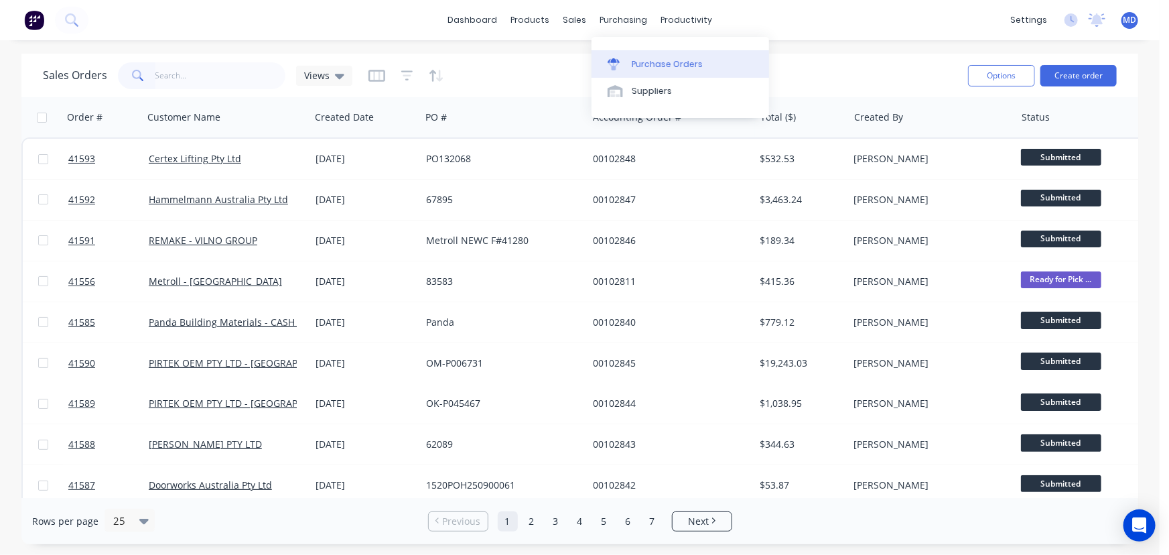
click at [683, 61] on div "Purchase Orders" at bounding box center [667, 64] width 71 height 12
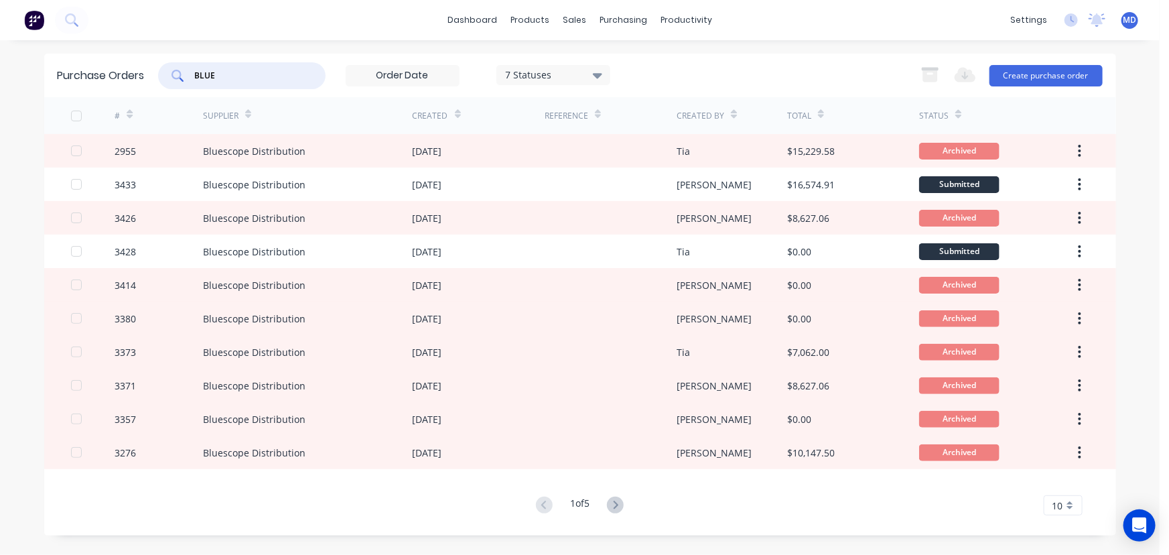
drag, startPoint x: 279, startPoint y: 79, endPoint x: 54, endPoint y: 40, distance: 229.3
click at [54, 43] on div "dashboard products sales purchasing productivity dashboard products Product Cat…" at bounding box center [580, 277] width 1160 height 555
type input "selec"
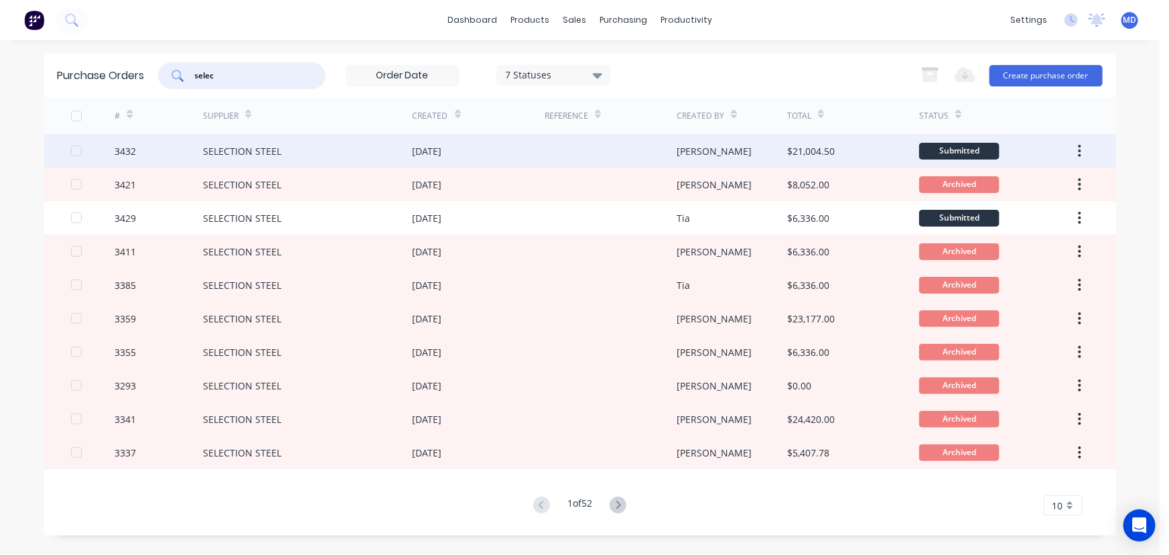
click at [341, 150] on div "SELECTION STEEL" at bounding box center [308, 151] width 210 height 34
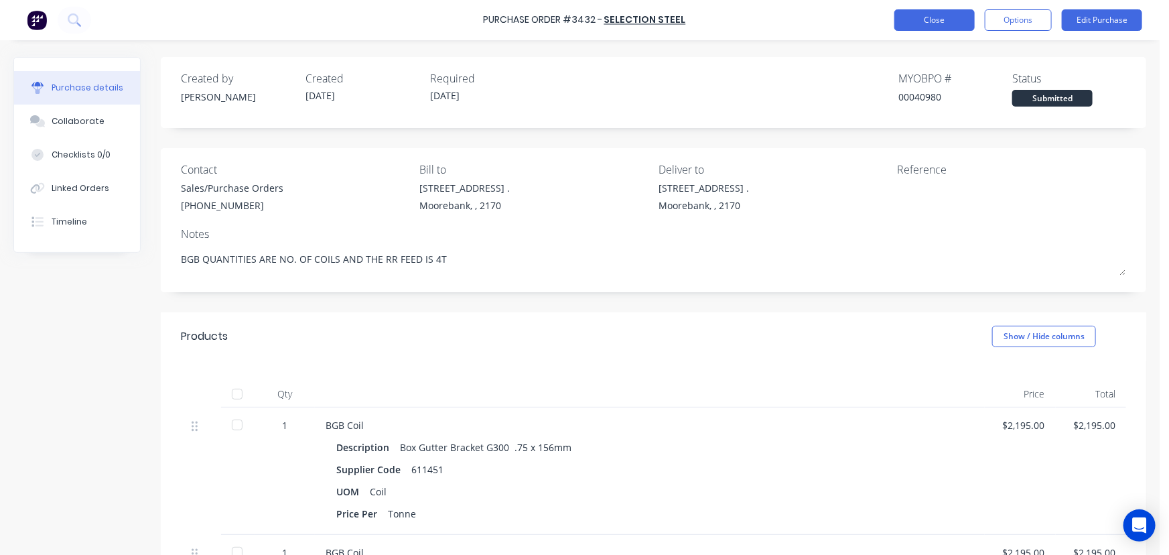
click at [939, 23] on button "Close" at bounding box center [935, 19] width 80 height 21
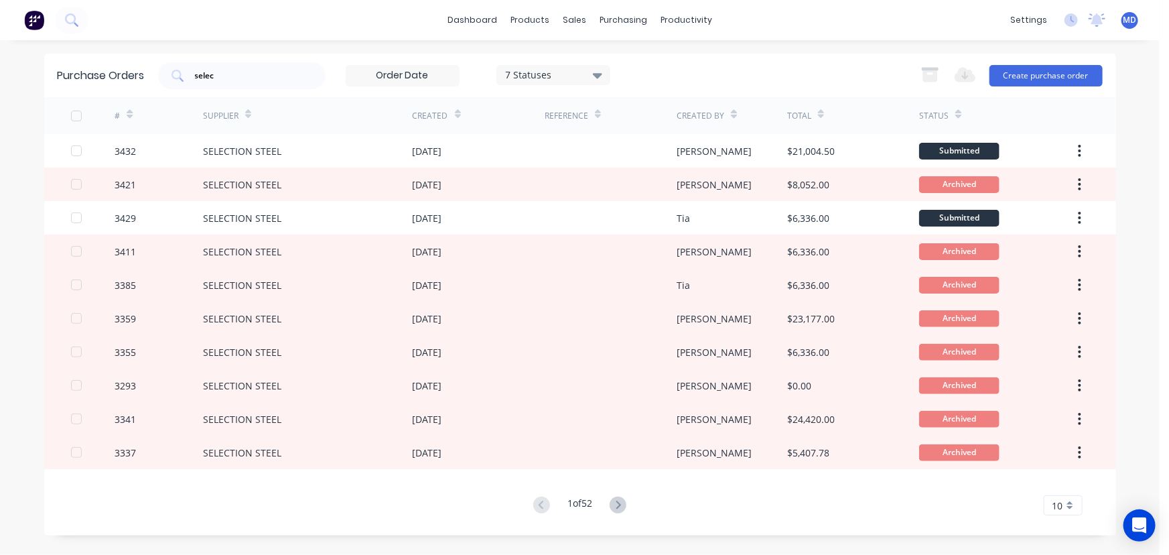
drag, startPoint x: 193, startPoint y: 70, endPoint x: 101, endPoint y: 105, distance: 98.6
click at [0, 46] on div "dashboard products sales purchasing productivity dashboard products Product Cat…" at bounding box center [580, 277] width 1160 height 555
click at [677, 62] on div "Purchase Orders" at bounding box center [667, 64] width 71 height 12
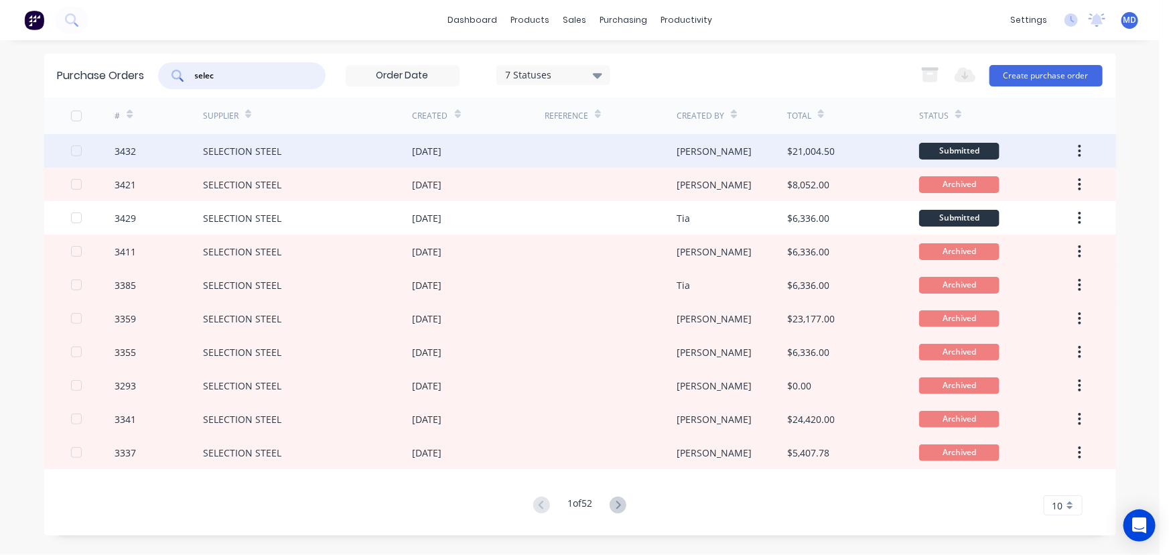
click at [581, 147] on div at bounding box center [611, 151] width 132 height 34
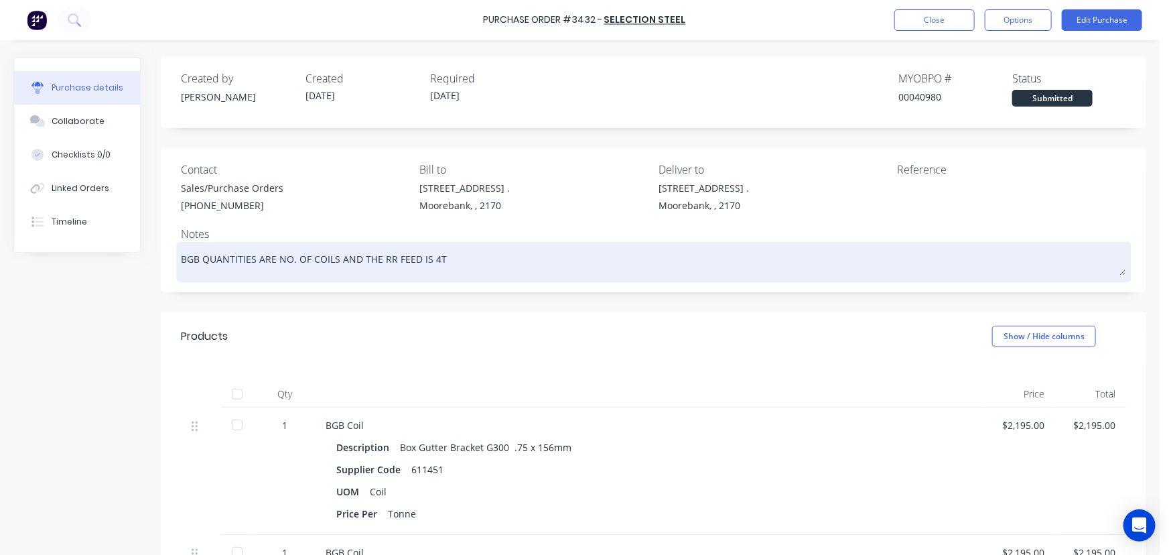
drag, startPoint x: 444, startPoint y: 259, endPoint x: 524, endPoint y: 310, distance: 95.0
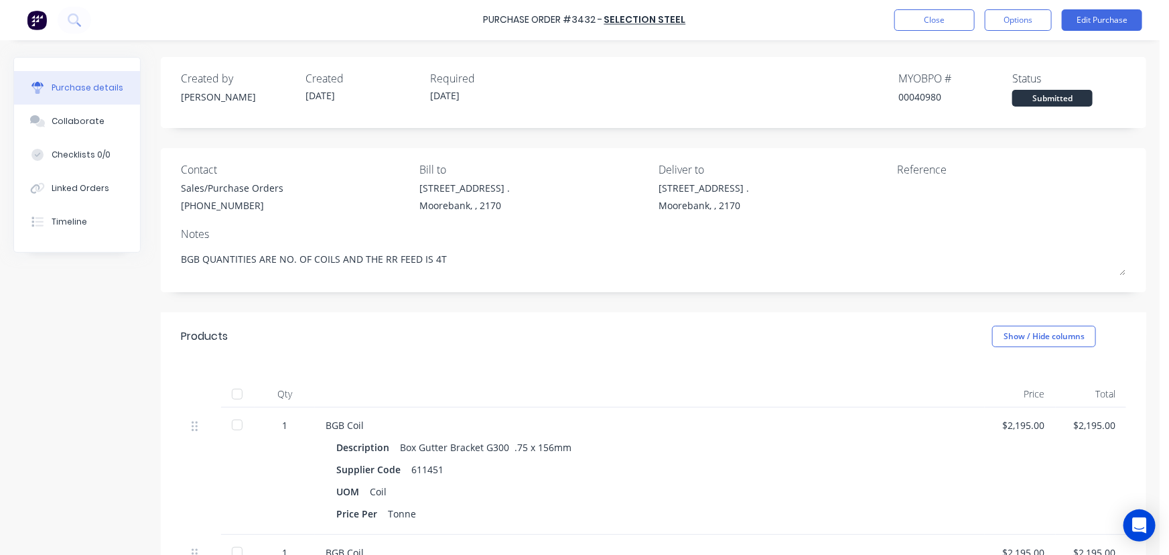
click at [446, 257] on textarea "BGB QUANTITIES ARE NO. OF COILS AND THE RR FEED IS 4T" at bounding box center [653, 260] width 945 height 30
type textarea "x"
click at [933, 3] on div "Purchase Order #3432 - SELECTION STEEL Close Options Edit Purchase" at bounding box center [584, 20] width 1169 height 40
click at [930, 19] on button "Close" at bounding box center [935, 19] width 80 height 21
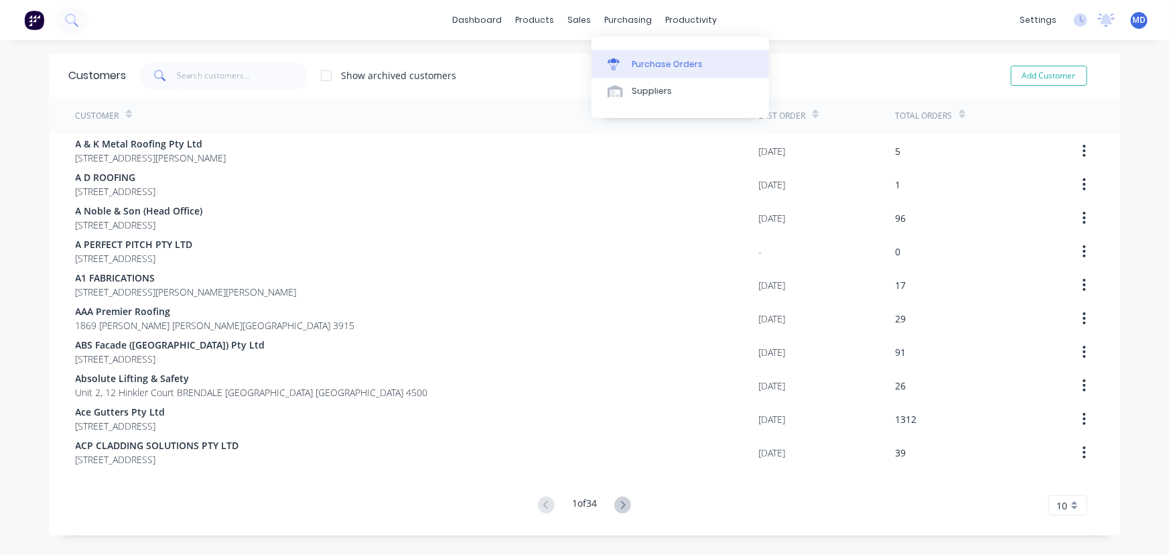
click at [665, 62] on div "Purchase Orders" at bounding box center [667, 64] width 71 height 12
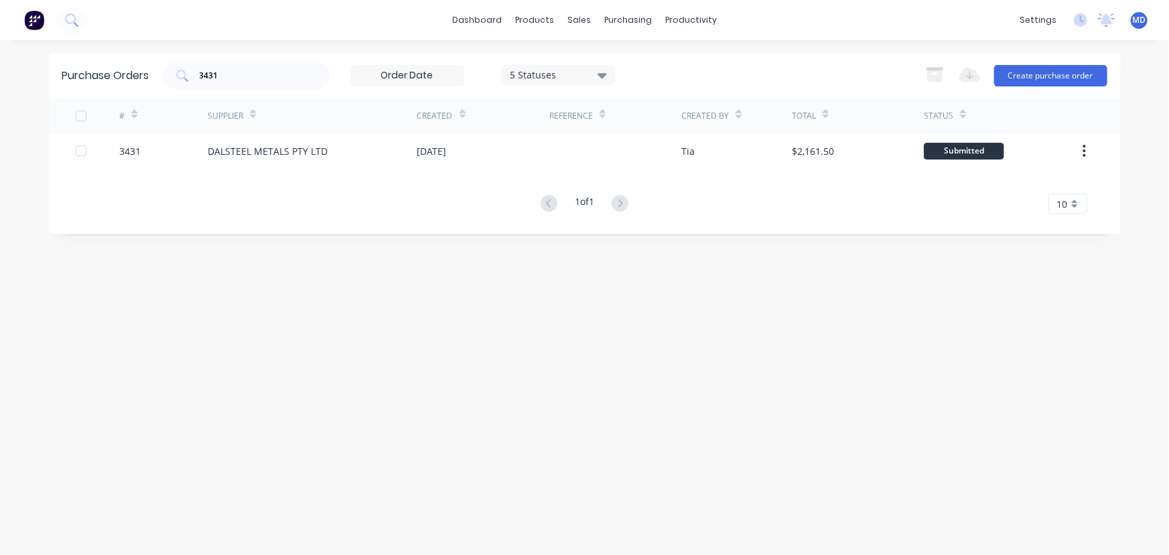
drag, startPoint x: 277, startPoint y: 67, endPoint x: 0, endPoint y: 44, distance: 278.3
click at [4, 63] on div "dashboard products sales purchasing productivity dashboard products Product Cat…" at bounding box center [584, 277] width 1169 height 555
click at [261, 64] on div "3431" at bounding box center [247, 75] width 168 height 27
type input "3"
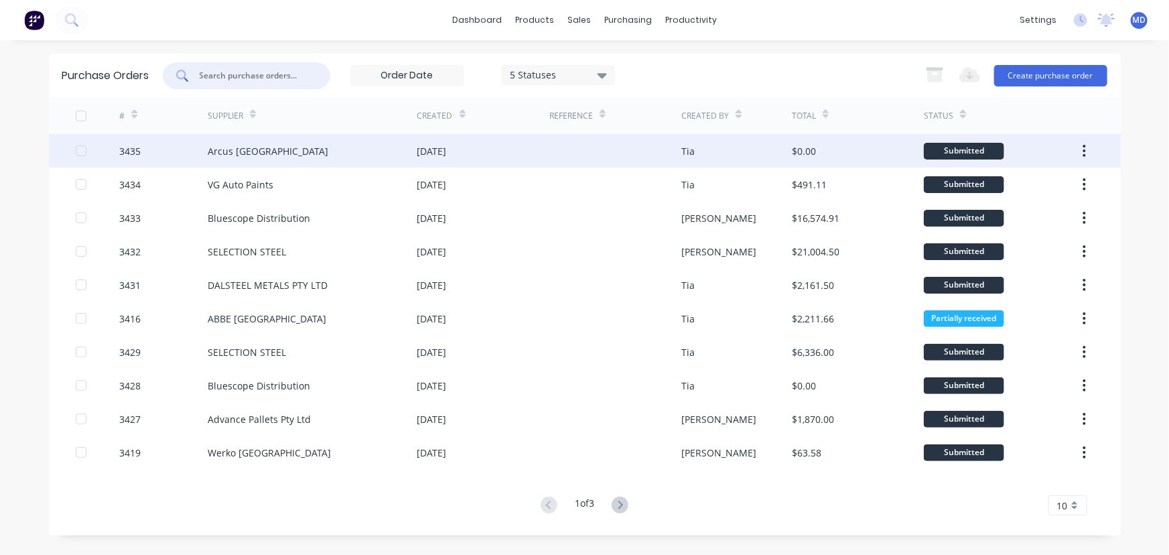
click at [371, 155] on div "Arcus [GEOGRAPHIC_DATA]" at bounding box center [313, 151] width 210 height 34
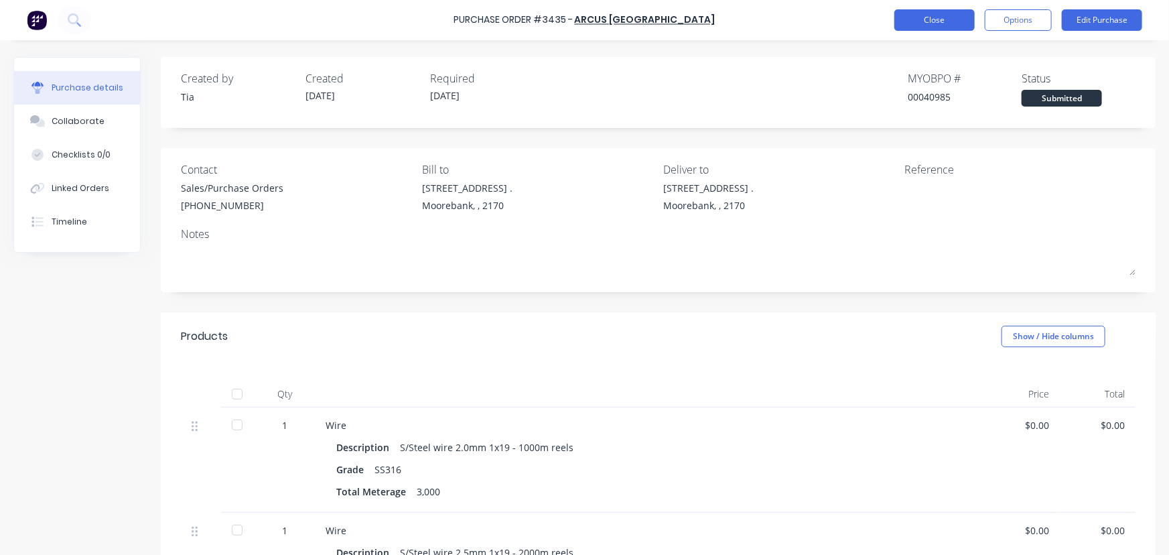
click at [944, 20] on button "Close" at bounding box center [935, 19] width 80 height 21
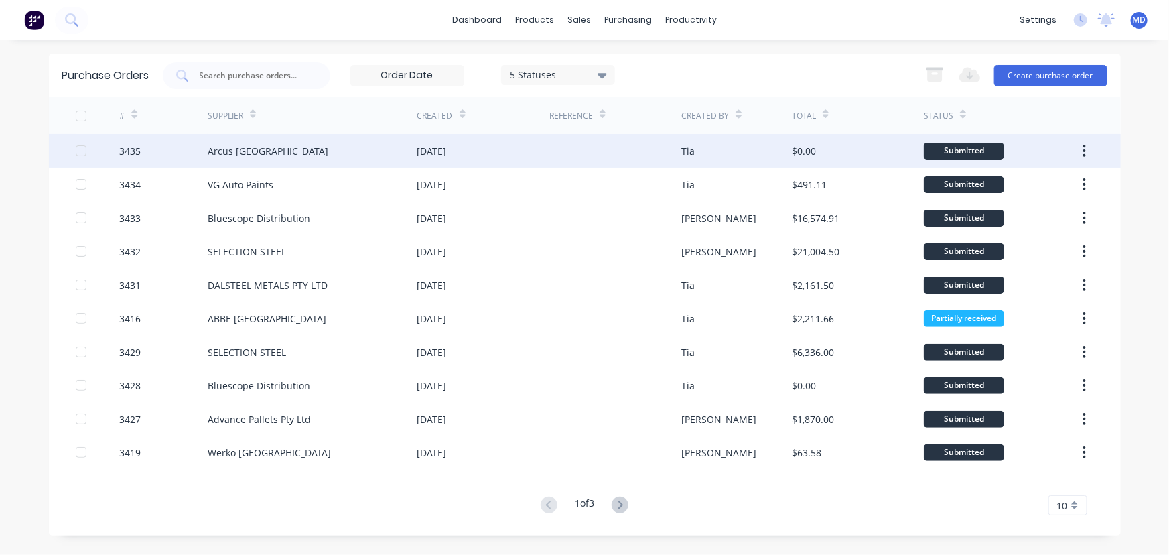
click at [352, 151] on div "Arcus [GEOGRAPHIC_DATA]" at bounding box center [313, 151] width 210 height 34
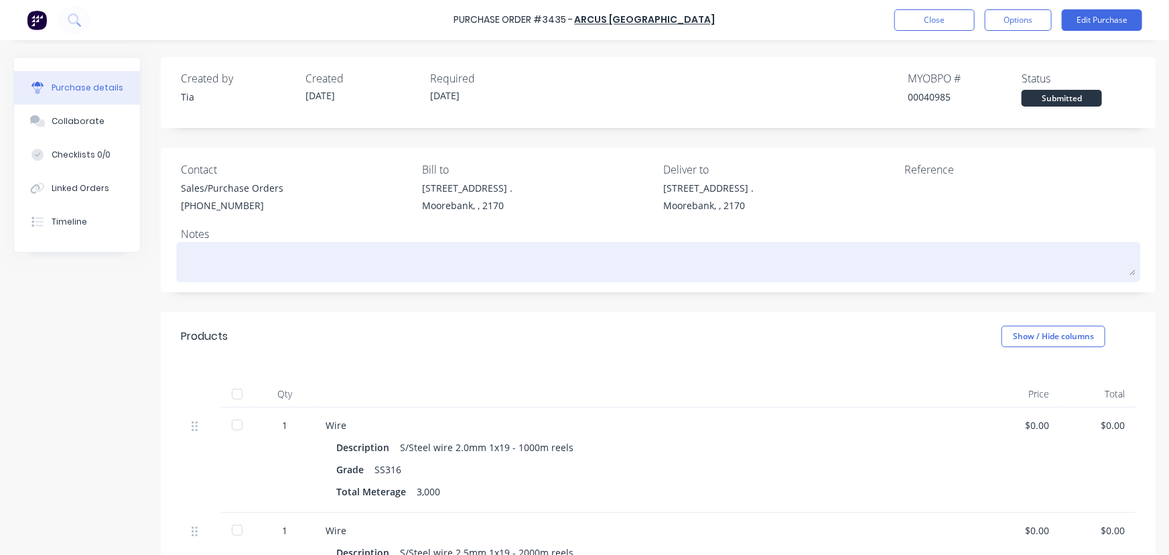
click at [265, 263] on textarea at bounding box center [658, 260] width 955 height 30
type textarea "x"
type textarea "t"
type textarea "x"
type textarea "te"
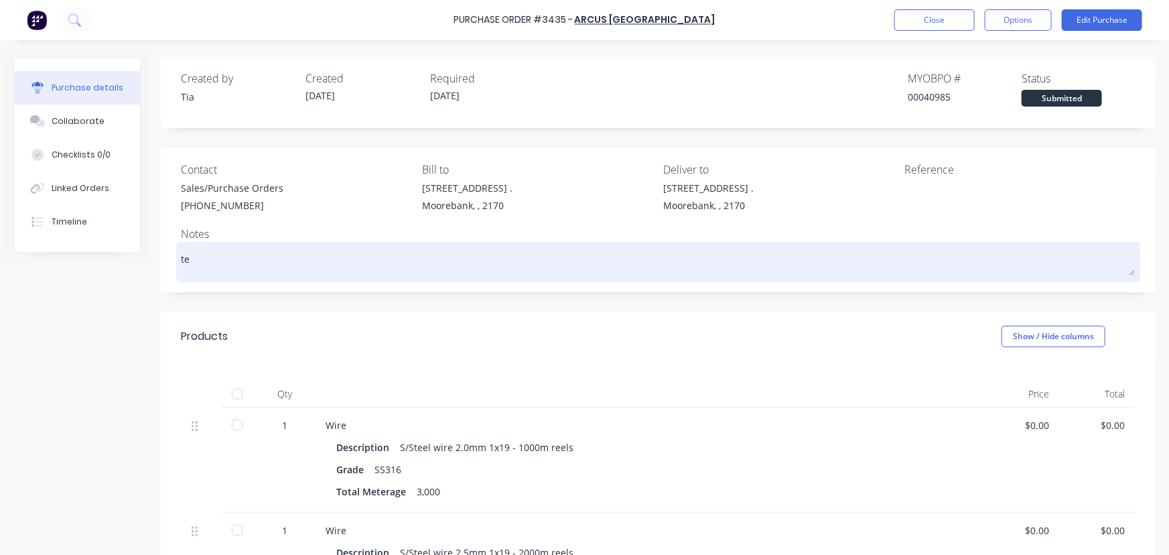
type textarea "x"
type textarea "tes"
type textarea "x"
type textarea "test"
type textarea "x"
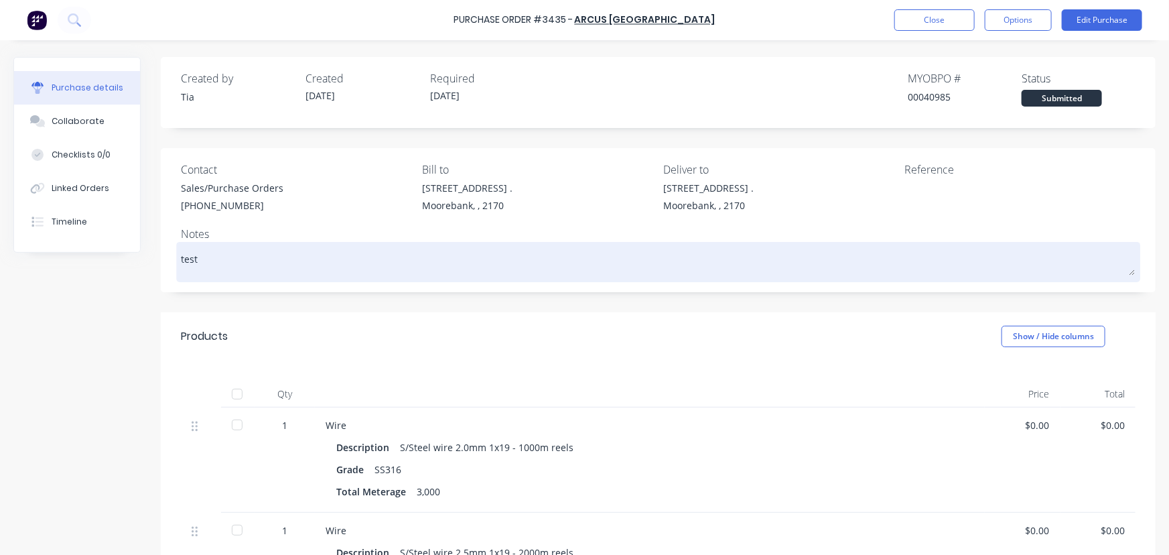
type textarea "testi"
type textarea "x"
type textarea "testin"
type textarea "x"
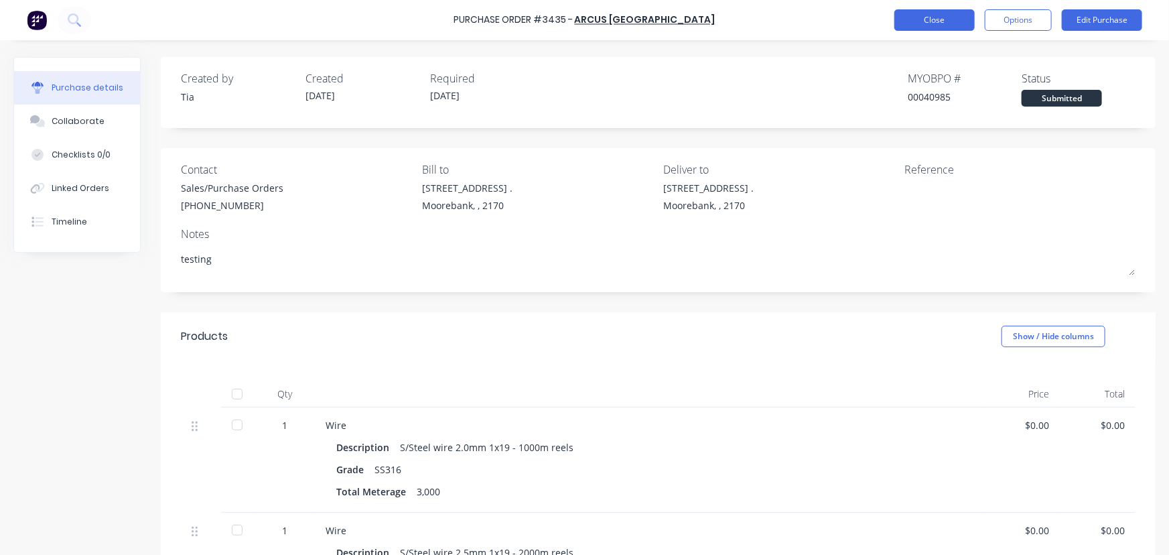
type textarea "testing"
type textarea "x"
type textarea "testing"
click at [935, 16] on button "Close" at bounding box center [935, 19] width 80 height 21
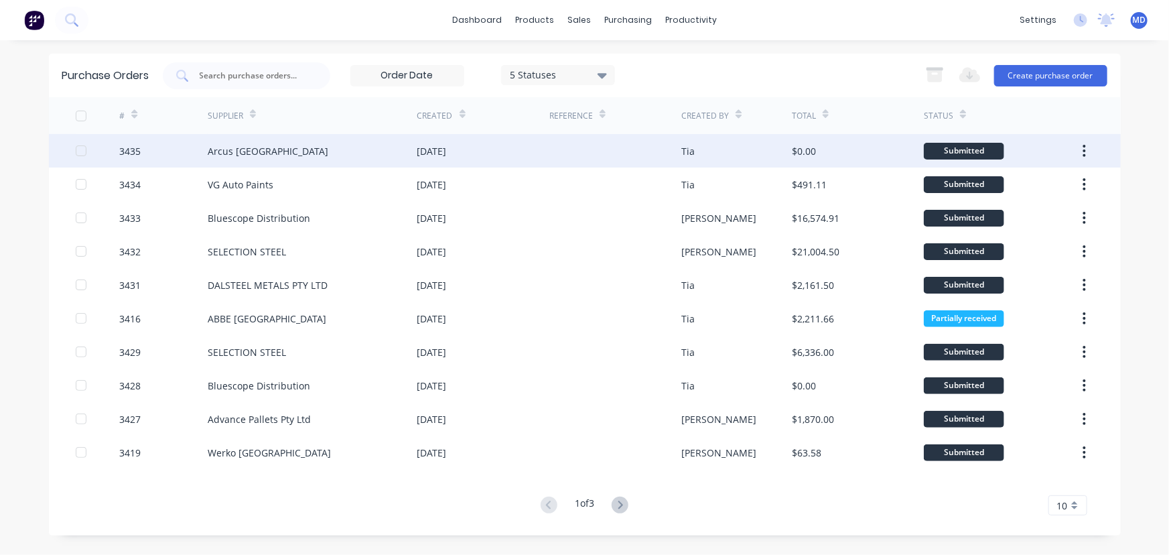
click at [574, 141] on div at bounding box center [615, 151] width 132 height 34
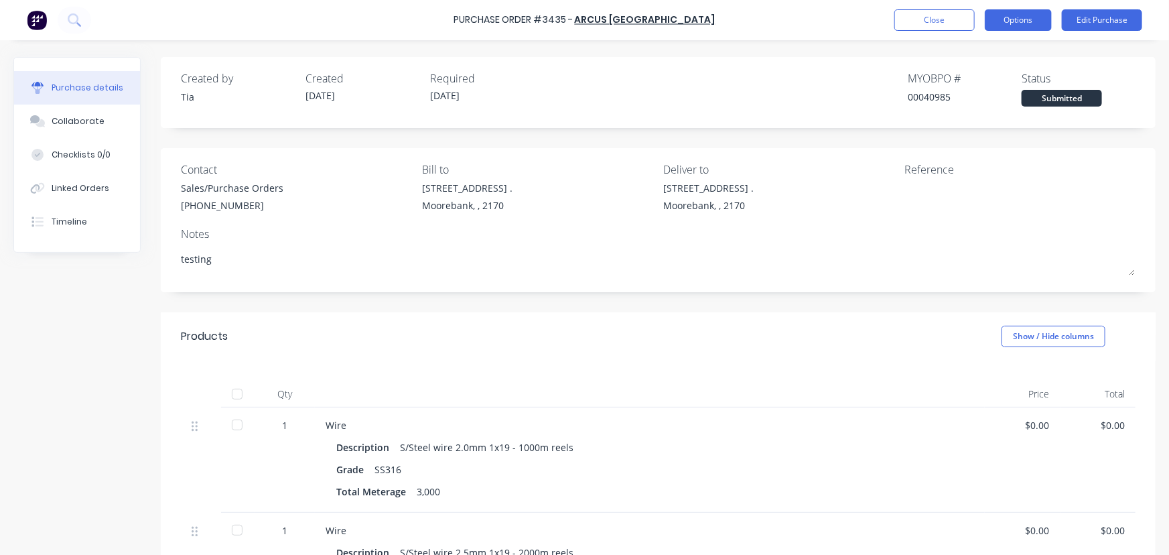
click at [1003, 15] on button "Options" at bounding box center [1018, 19] width 67 height 21
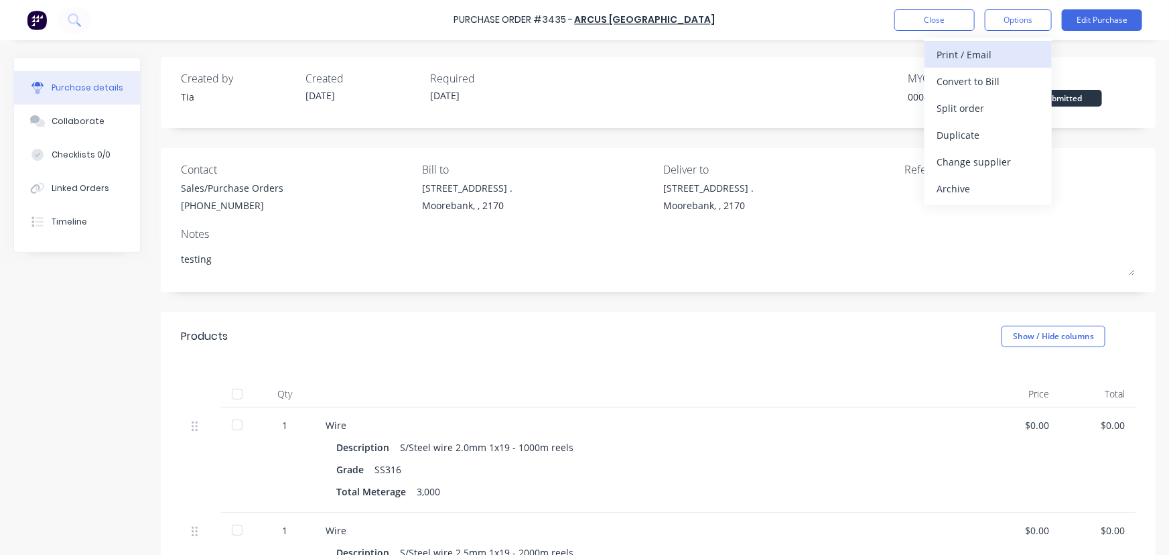
click at [984, 49] on div "Print / Email" at bounding box center [988, 54] width 103 height 19
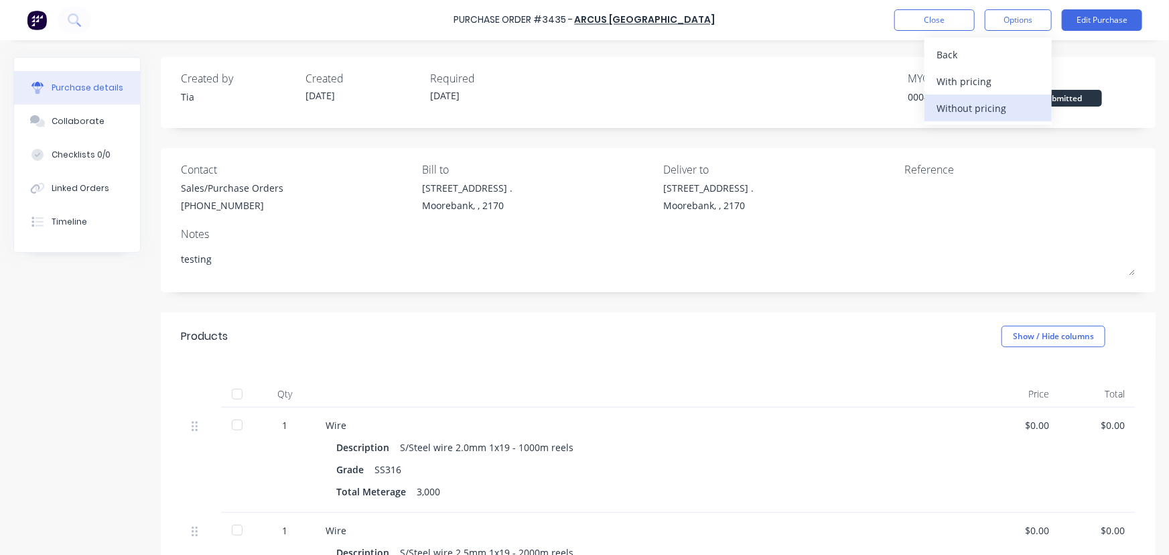
click at [973, 107] on div "Without pricing" at bounding box center [988, 108] width 103 height 19
type textarea "x"
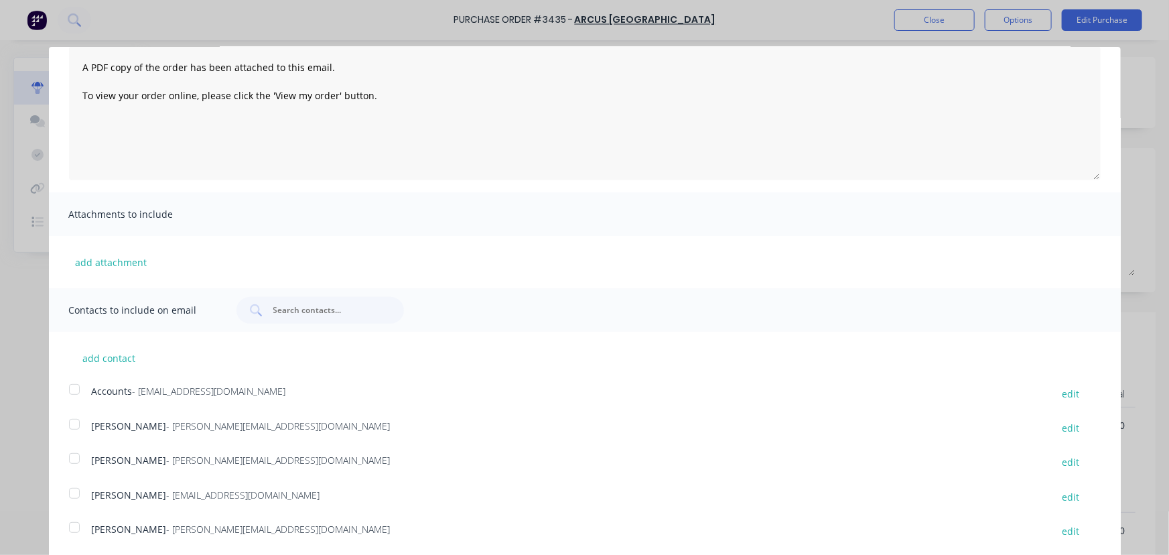
scroll to position [107, 0]
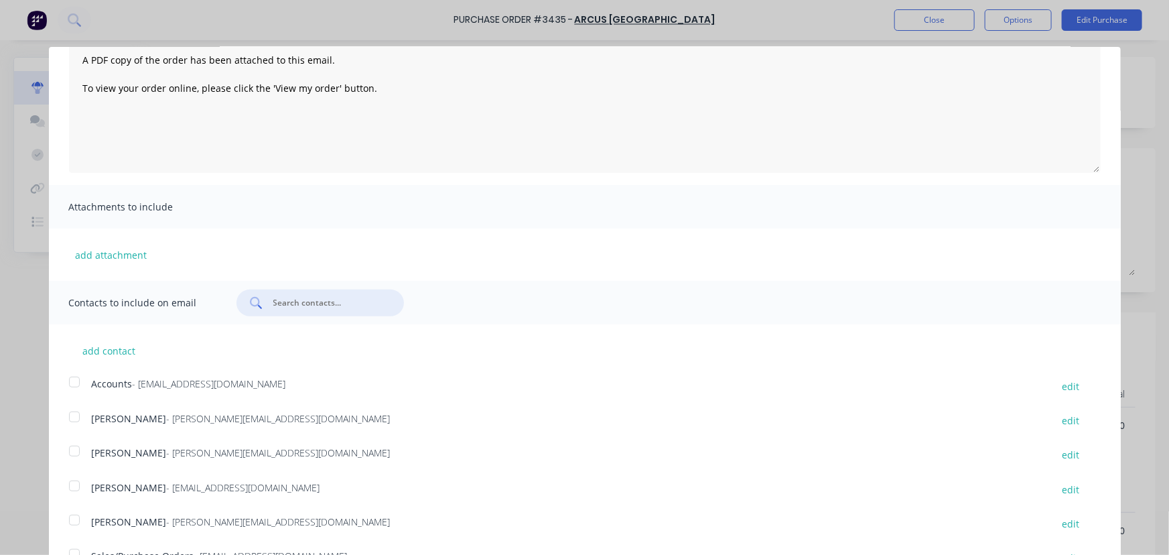
click at [341, 301] on input "text" at bounding box center [327, 302] width 111 height 13
click at [115, 349] on button "add contact" at bounding box center [109, 350] width 80 height 20
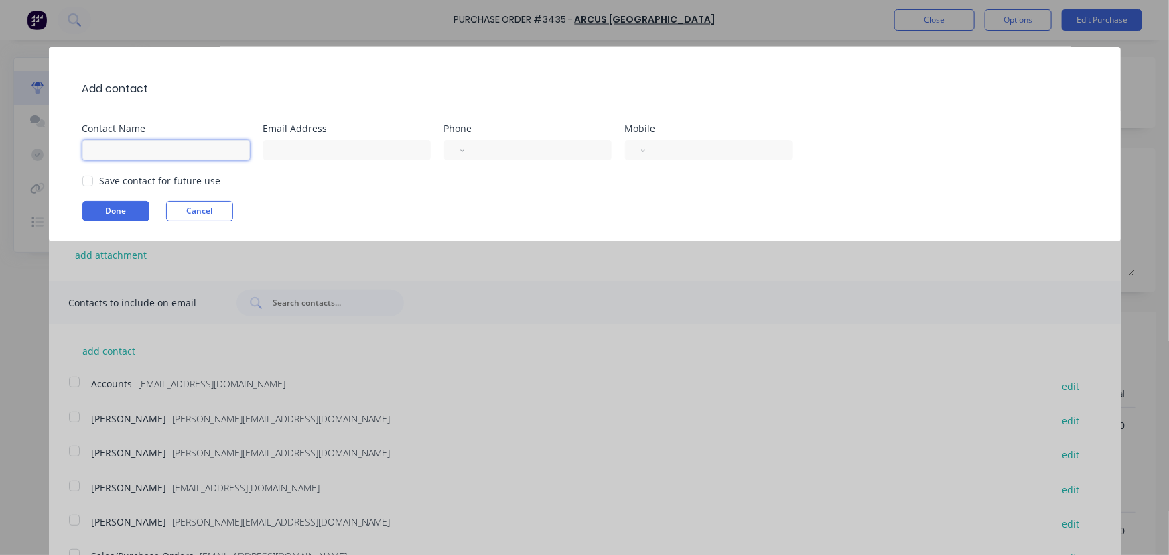
click at [127, 153] on input at bounding box center [166, 150] width 168 height 20
type input "Maria Dawkins"
type input "accounts@vilno.com.au"
type input "+0296008488"
drag, startPoint x: 311, startPoint y: 150, endPoint x: 230, endPoint y: 160, distance: 81.7
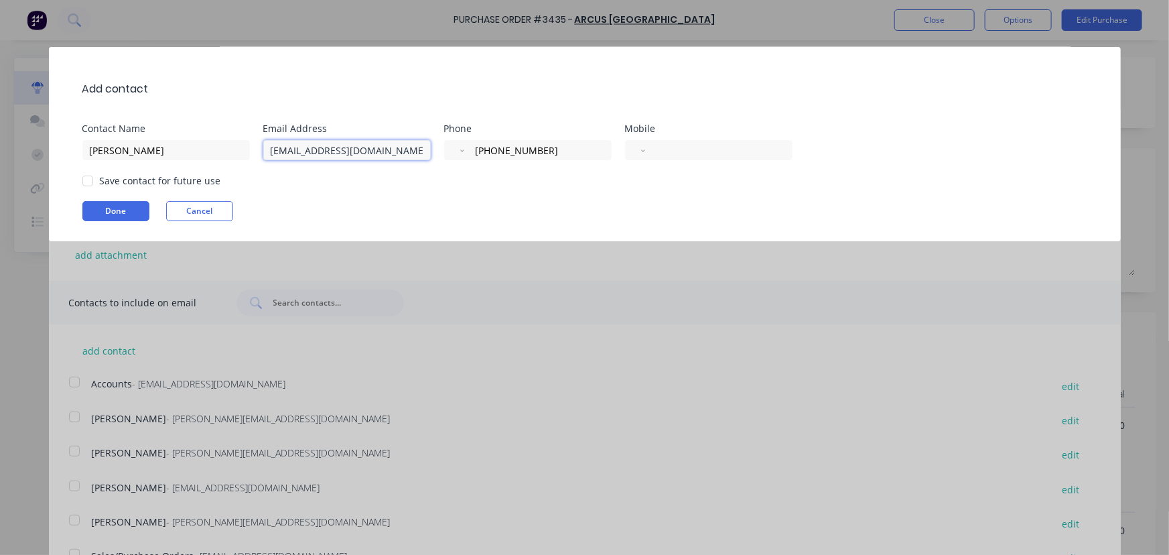
click at [269, 157] on input "accounts@vilno.com.au" at bounding box center [347, 150] width 168 height 20
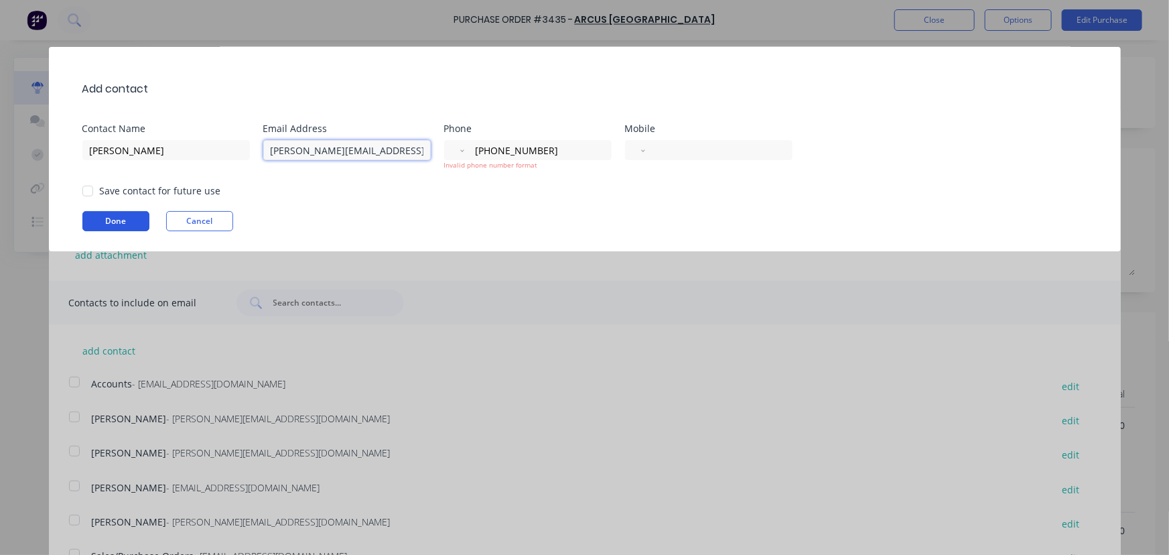
type input "maria@vilno.com.au"
click at [111, 221] on button "Done" at bounding box center [115, 221] width 67 height 20
click at [114, 222] on button "Done" at bounding box center [115, 221] width 67 height 20
click at [560, 147] on input "+0296008488" at bounding box center [535, 150] width 123 height 15
type input "(02) 9600 8488"
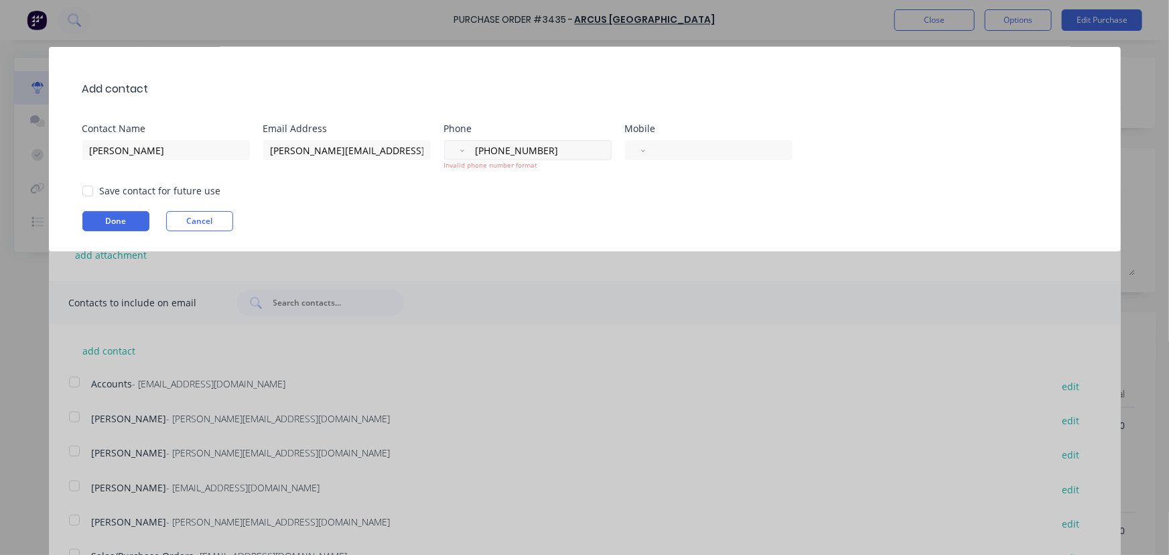
select select "AU"
click at [120, 222] on button "Done" at bounding box center [115, 221] width 67 height 20
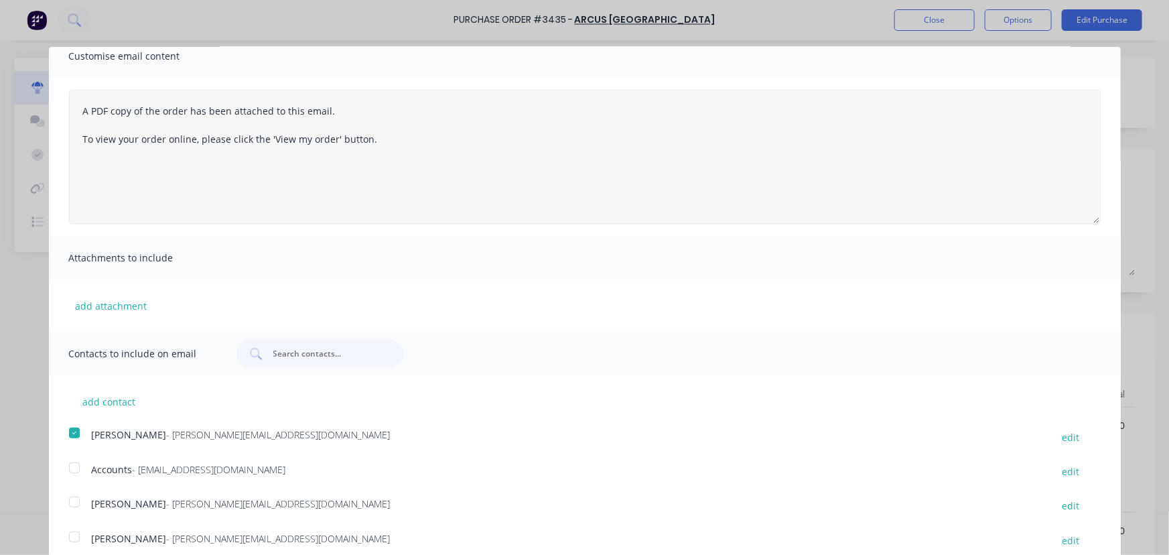
scroll to position [0, 0]
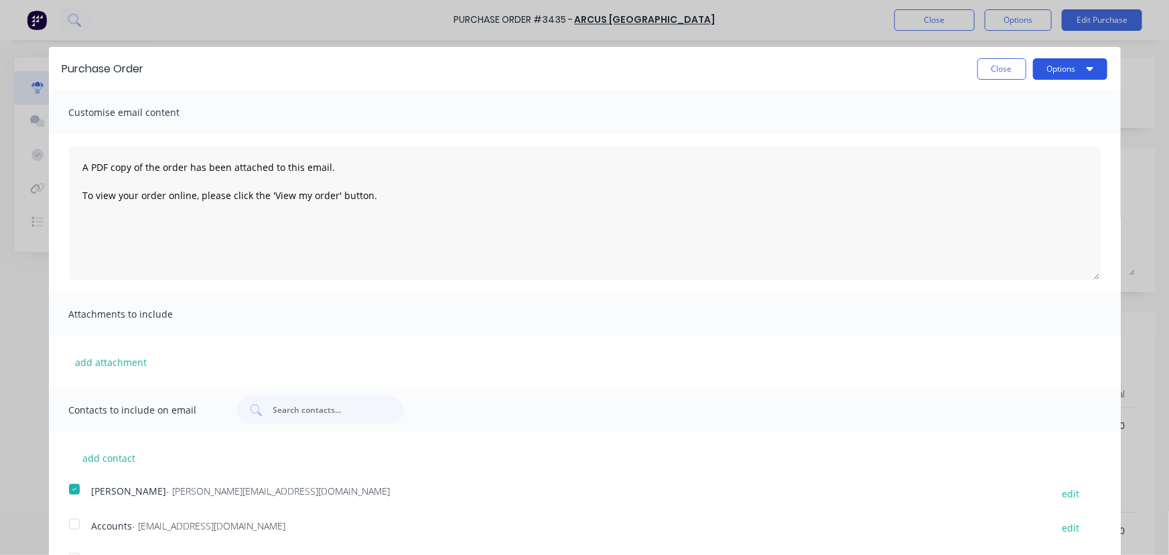
click at [1042, 67] on button "Options" at bounding box center [1070, 68] width 74 height 21
click at [995, 127] on div "Email" at bounding box center [1043, 129] width 103 height 19
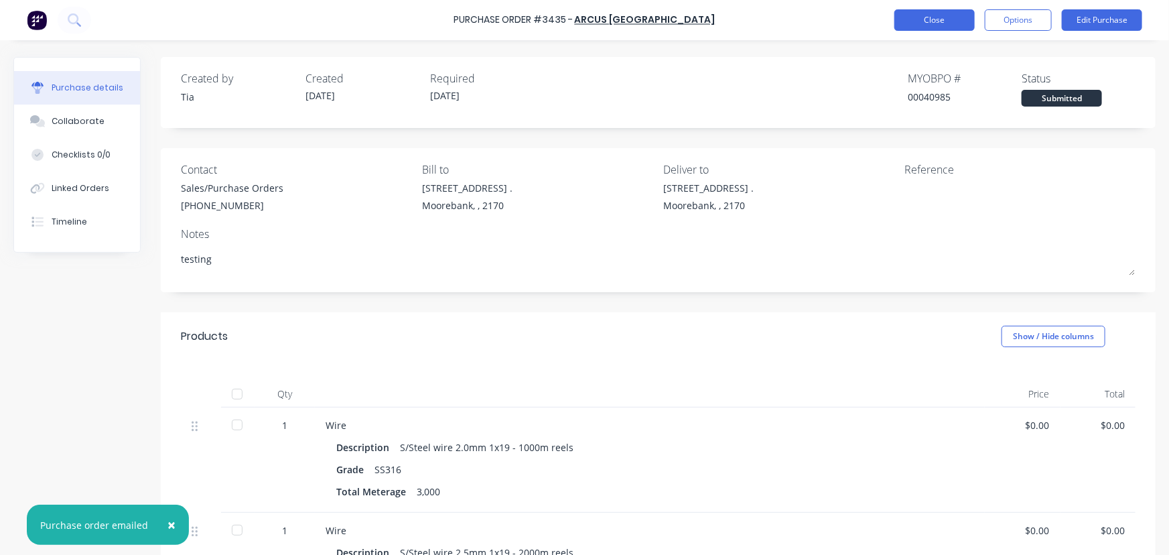
click at [928, 19] on button "Close" at bounding box center [935, 19] width 80 height 21
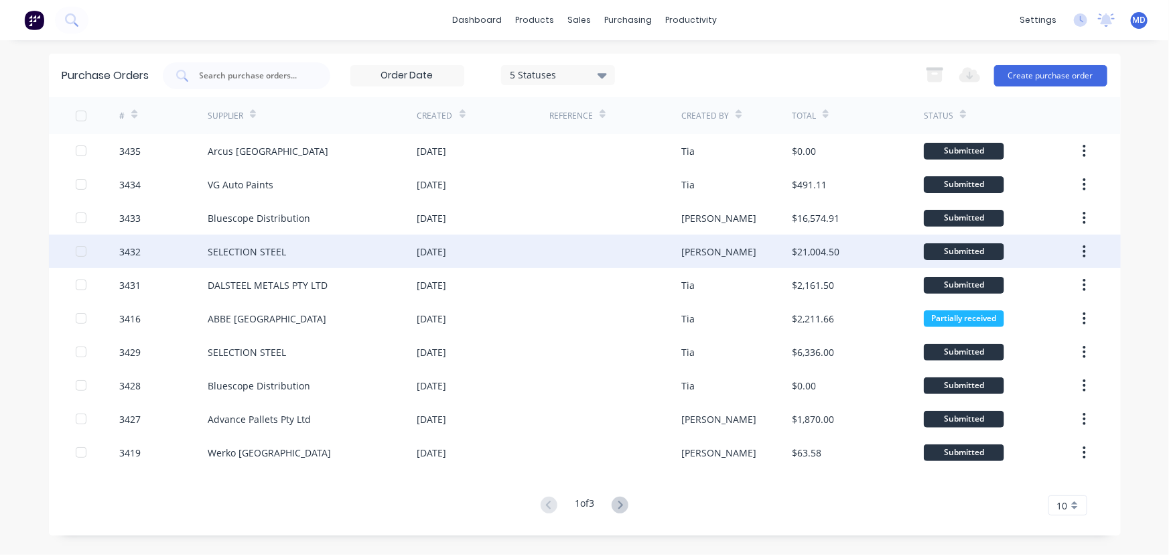
click at [585, 250] on div at bounding box center [615, 252] width 132 height 34
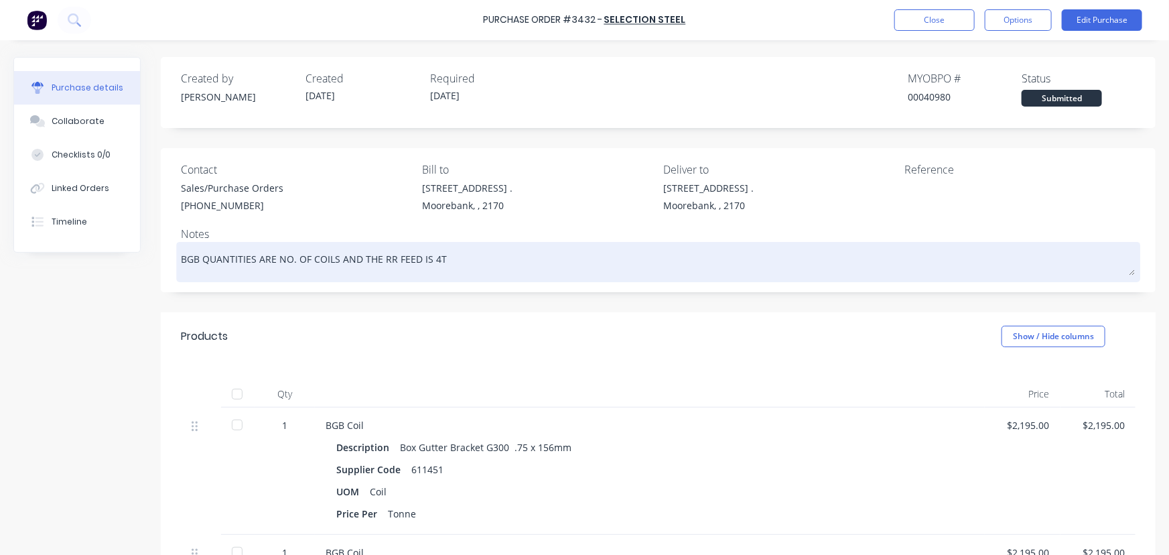
click at [446, 263] on textarea "BGB QUANTITIES ARE NO. OF COILS AND THE RR FEED IS 4T" at bounding box center [658, 260] width 955 height 30
drag, startPoint x: 444, startPoint y: 257, endPoint x: 468, endPoint y: 261, distance: 24.4
click at [444, 257] on textarea "BGB QUANTITIES ARE NO. OF COILS AND THE RR FEED IS 4T" at bounding box center [658, 260] width 955 height 30
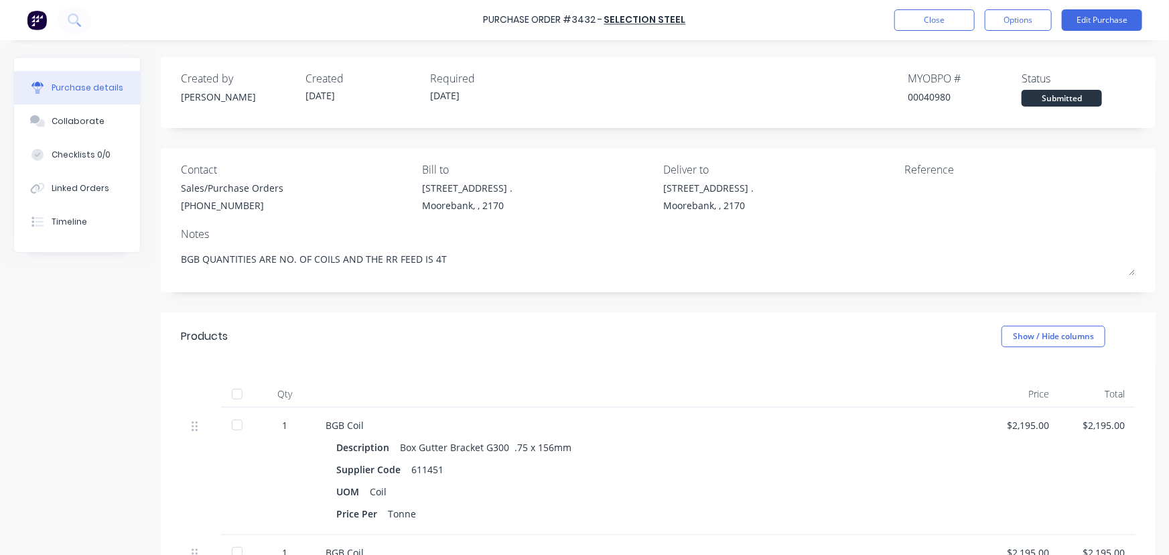
type textarea "x"
